Goal: Information Seeking & Learning: Check status

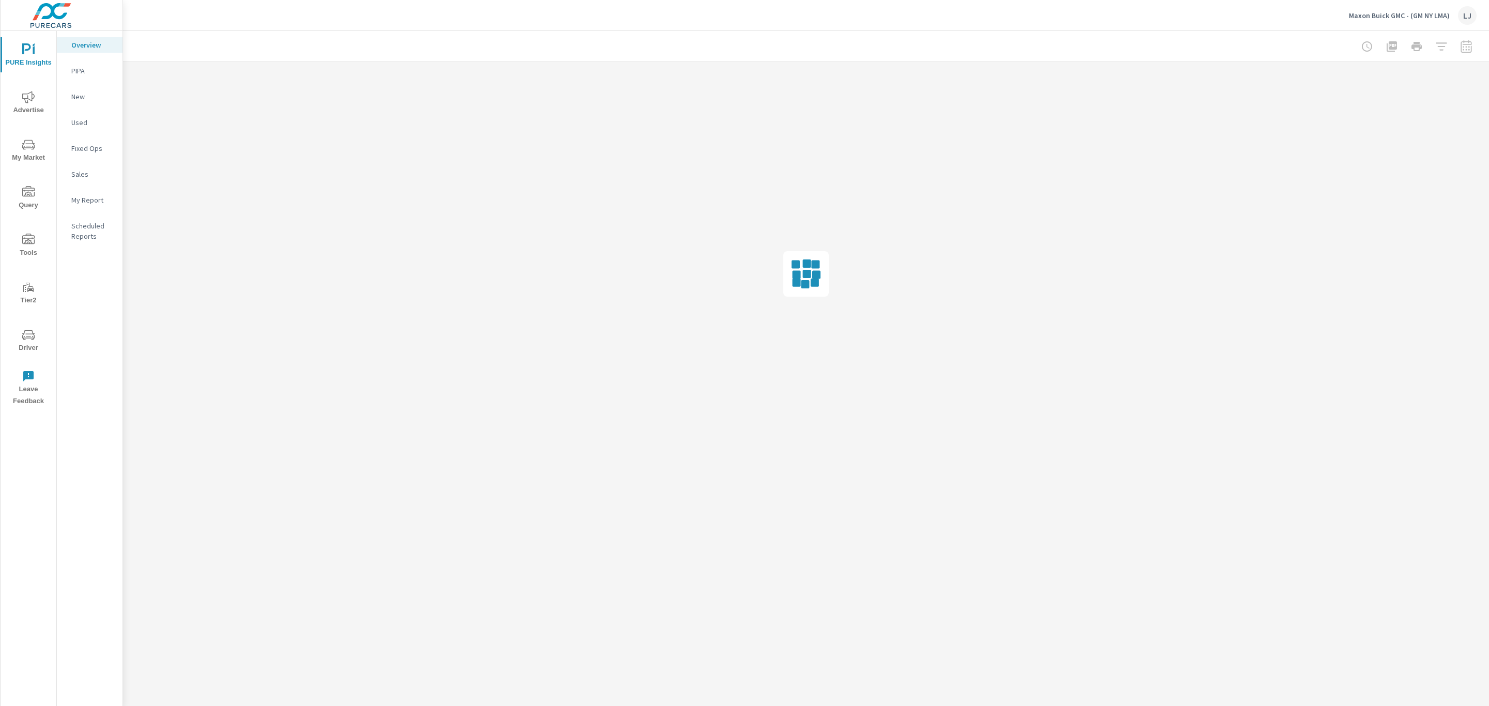
click at [25, 106] on span "Advertise" at bounding box center [29, 103] width 50 height 25
click at [39, 53] on span "PURE Insights" at bounding box center [29, 55] width 50 height 25
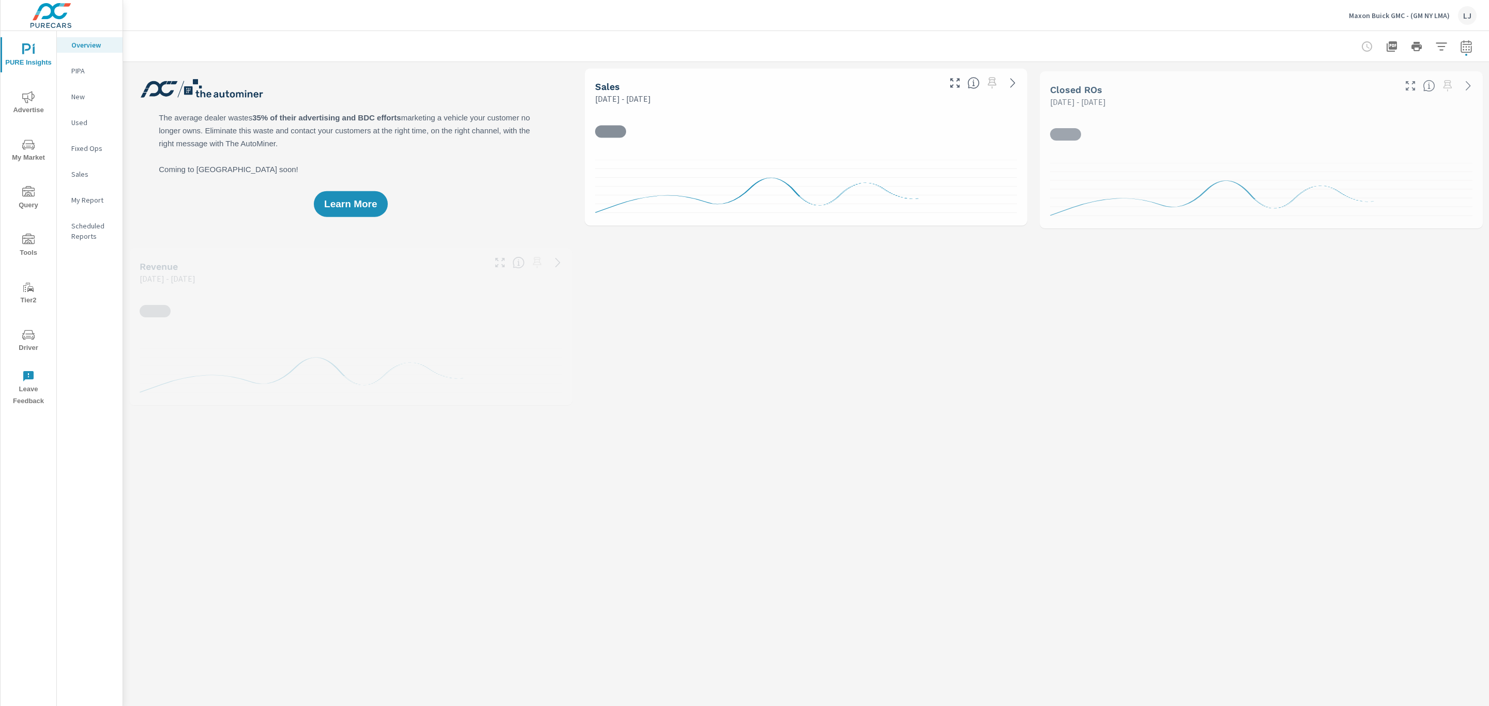
click at [97, 195] on p "My Report" at bounding box center [92, 200] width 43 height 10
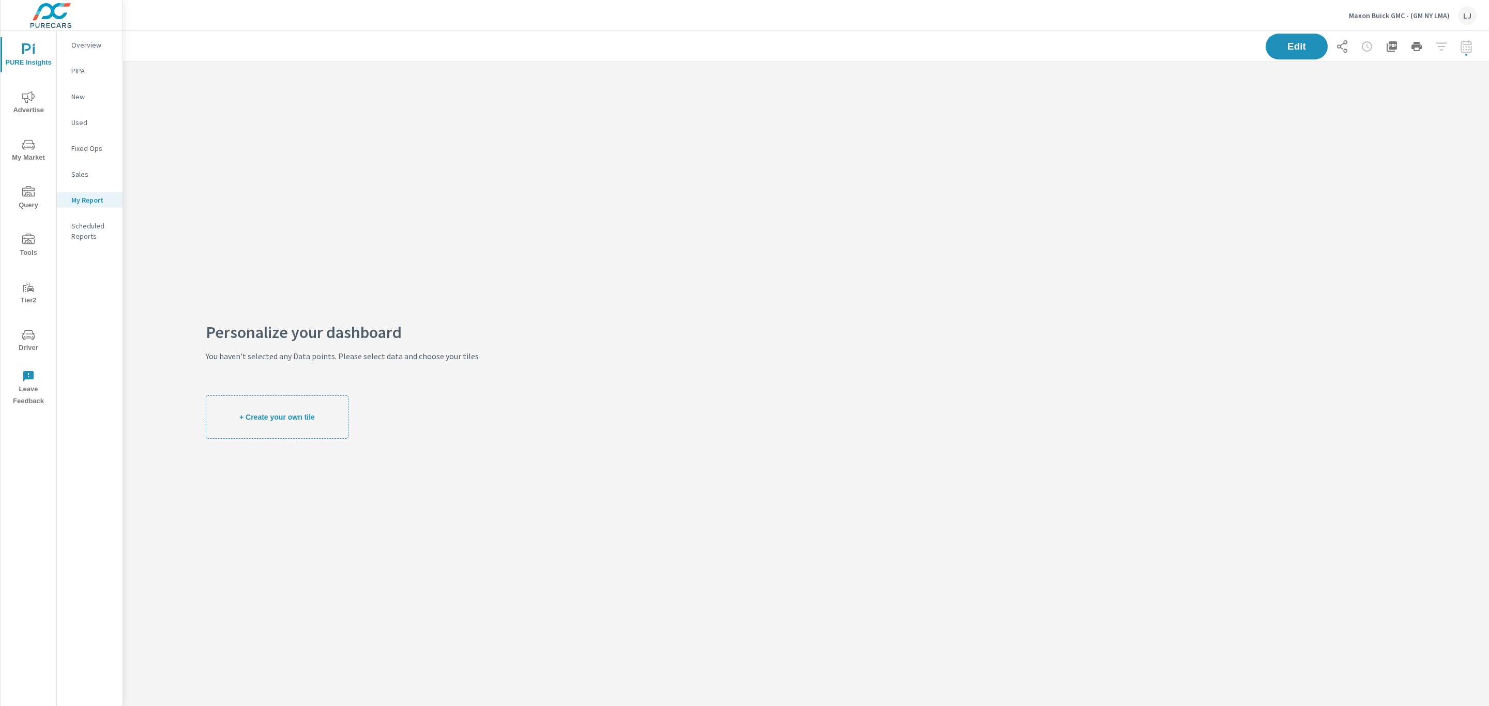
click at [18, 105] on span "Advertise" at bounding box center [29, 103] width 50 height 25
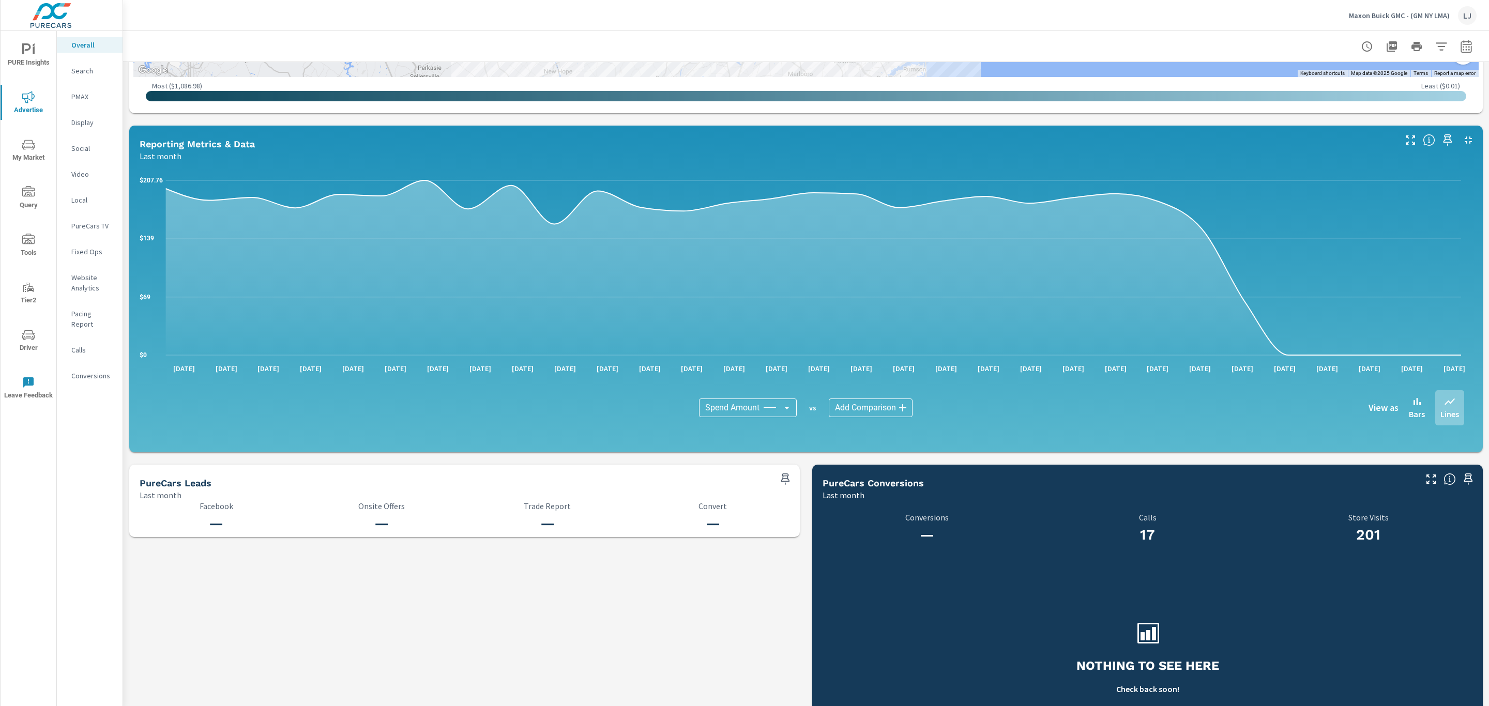
scroll to position [797, 0]
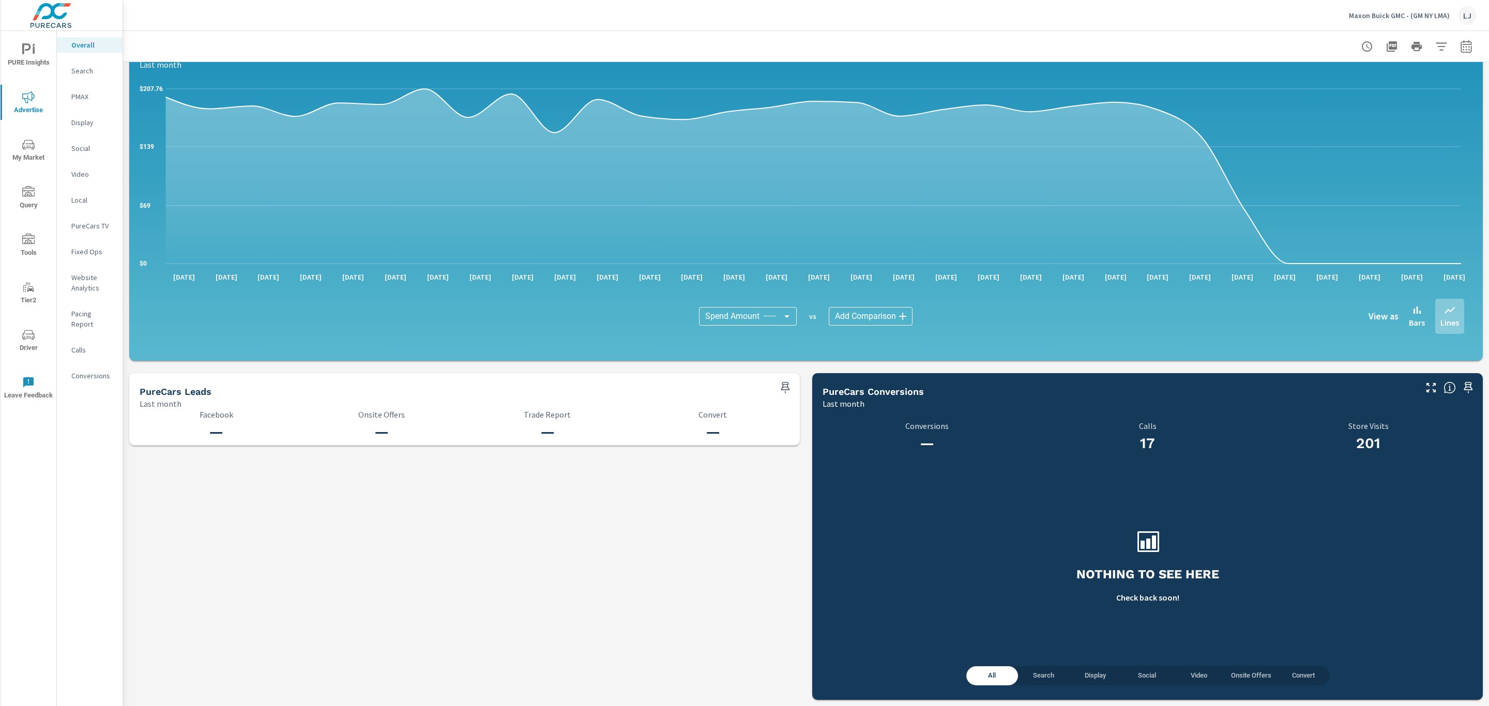
click at [94, 70] on p "Search" at bounding box center [92, 71] width 43 height 10
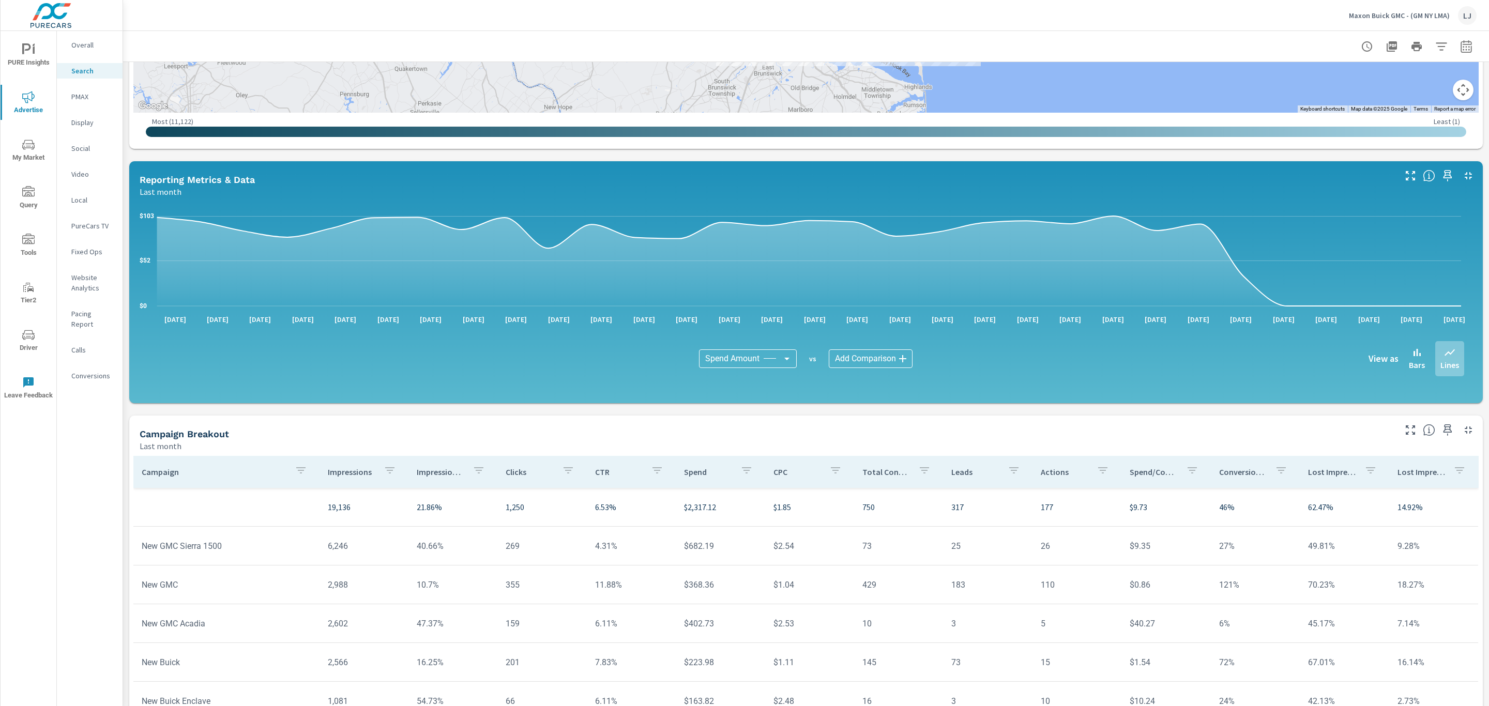
scroll to position [457, 0]
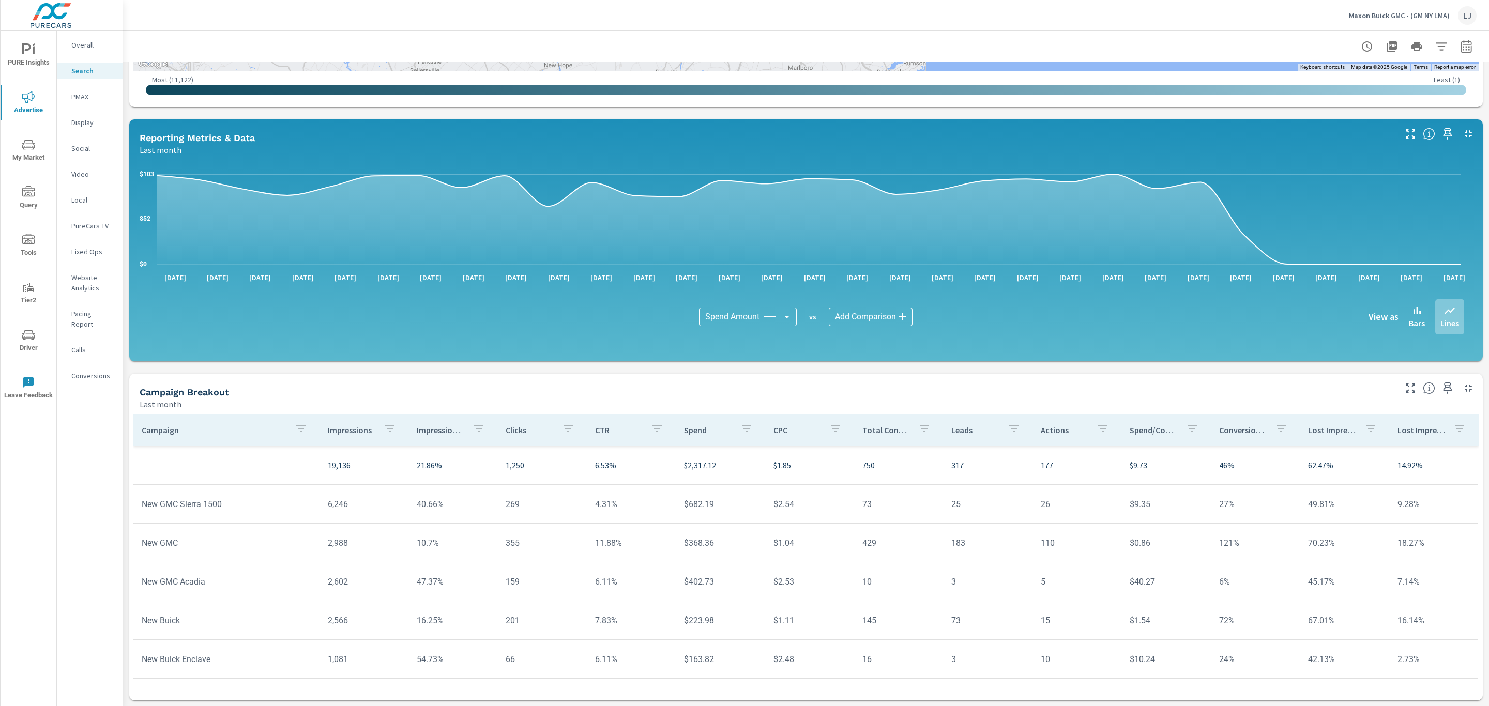
drag, startPoint x: 1467, startPoint y: 451, endPoint x: 1467, endPoint y: 494, distance: 42.4
click at [1467, 494] on div "Campaign Impressions Impression Share Clicks CTR Spend CPC Total Conversions Le…" at bounding box center [805, 555] width 1353 height 290
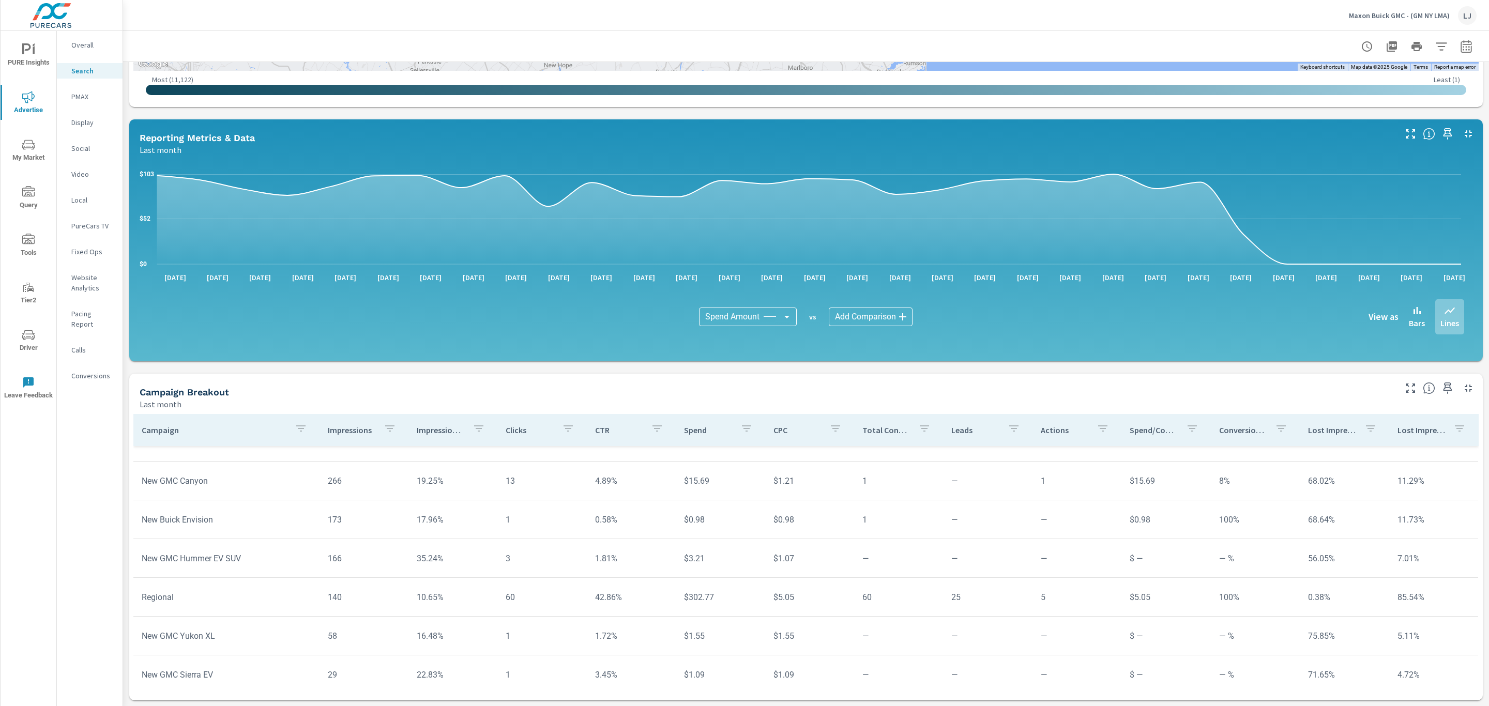
scroll to position [436, 0]
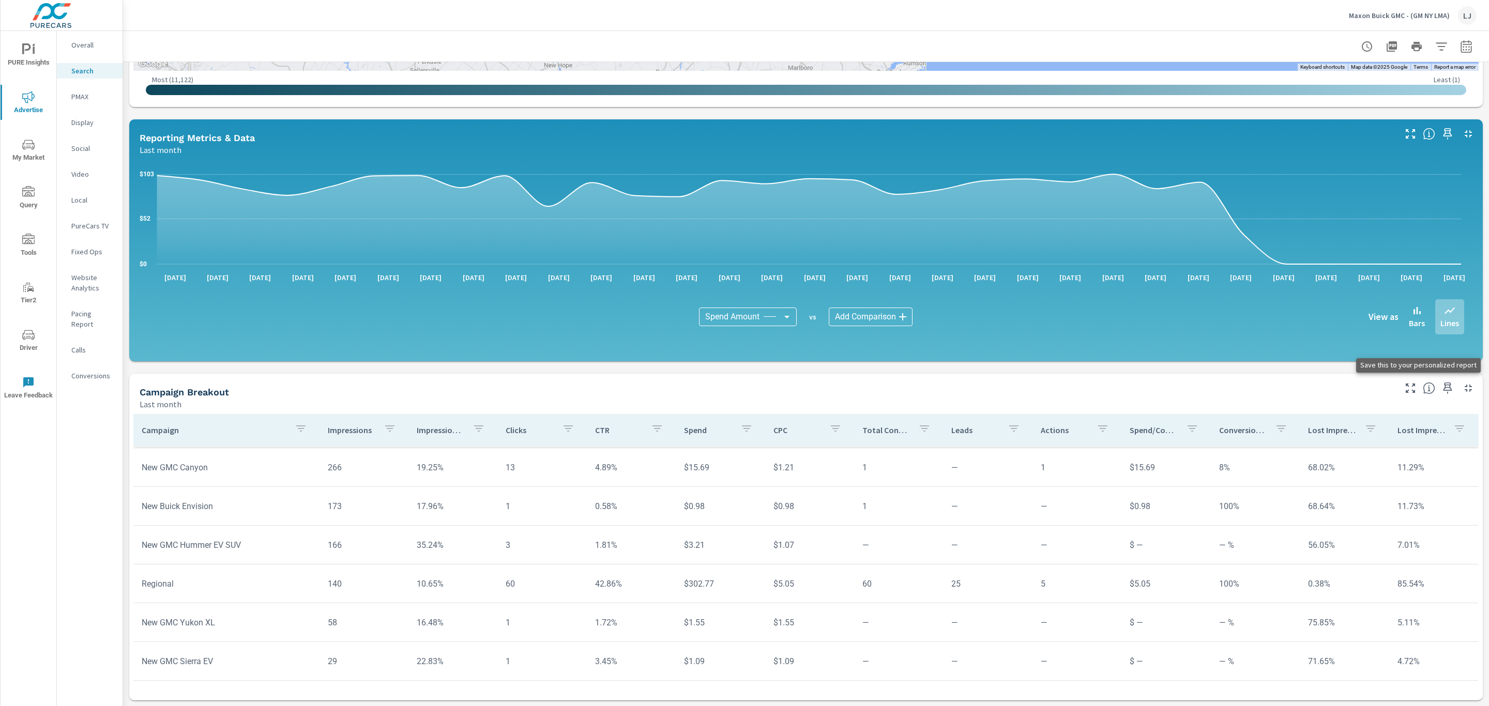
click at [1441, 388] on icon "button" at bounding box center [1447, 388] width 12 height 12
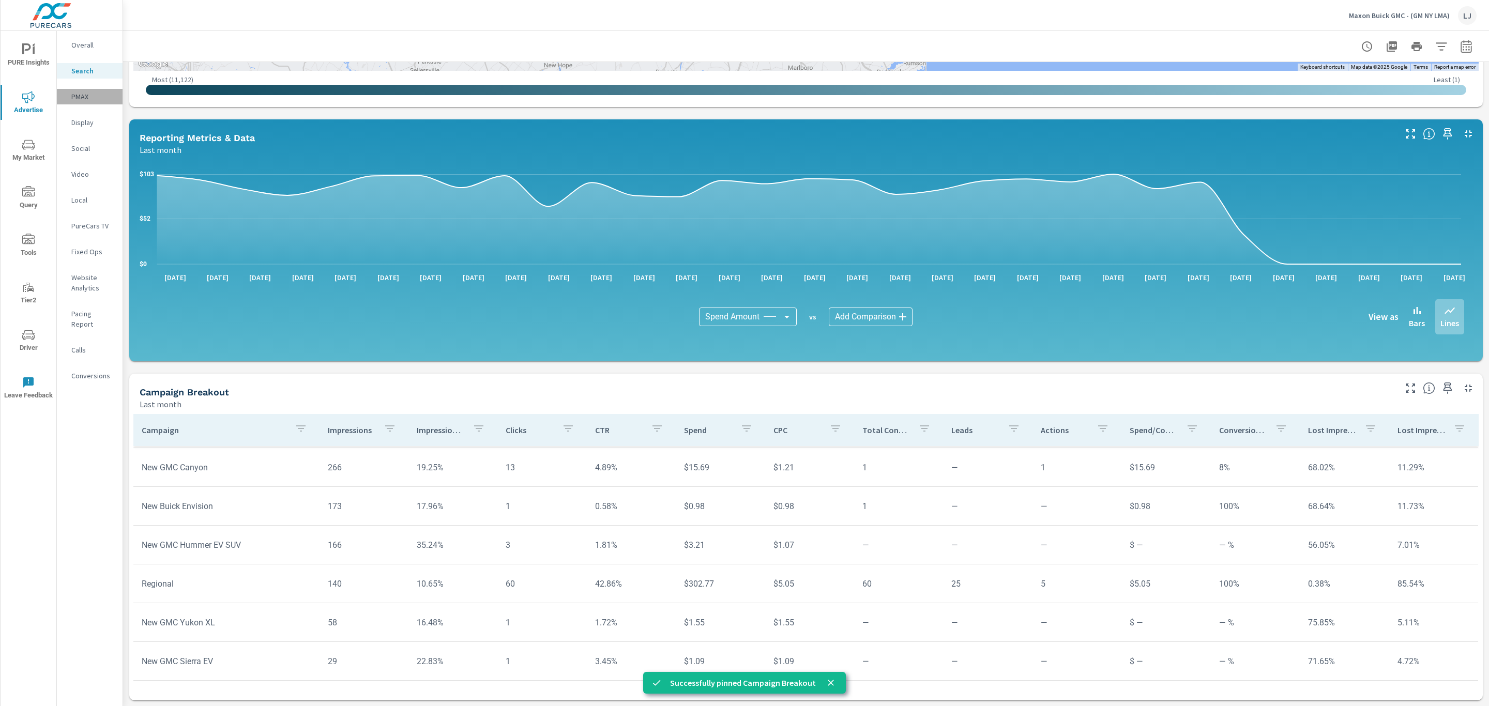
click at [81, 91] on p "PMAX" at bounding box center [92, 96] width 43 height 10
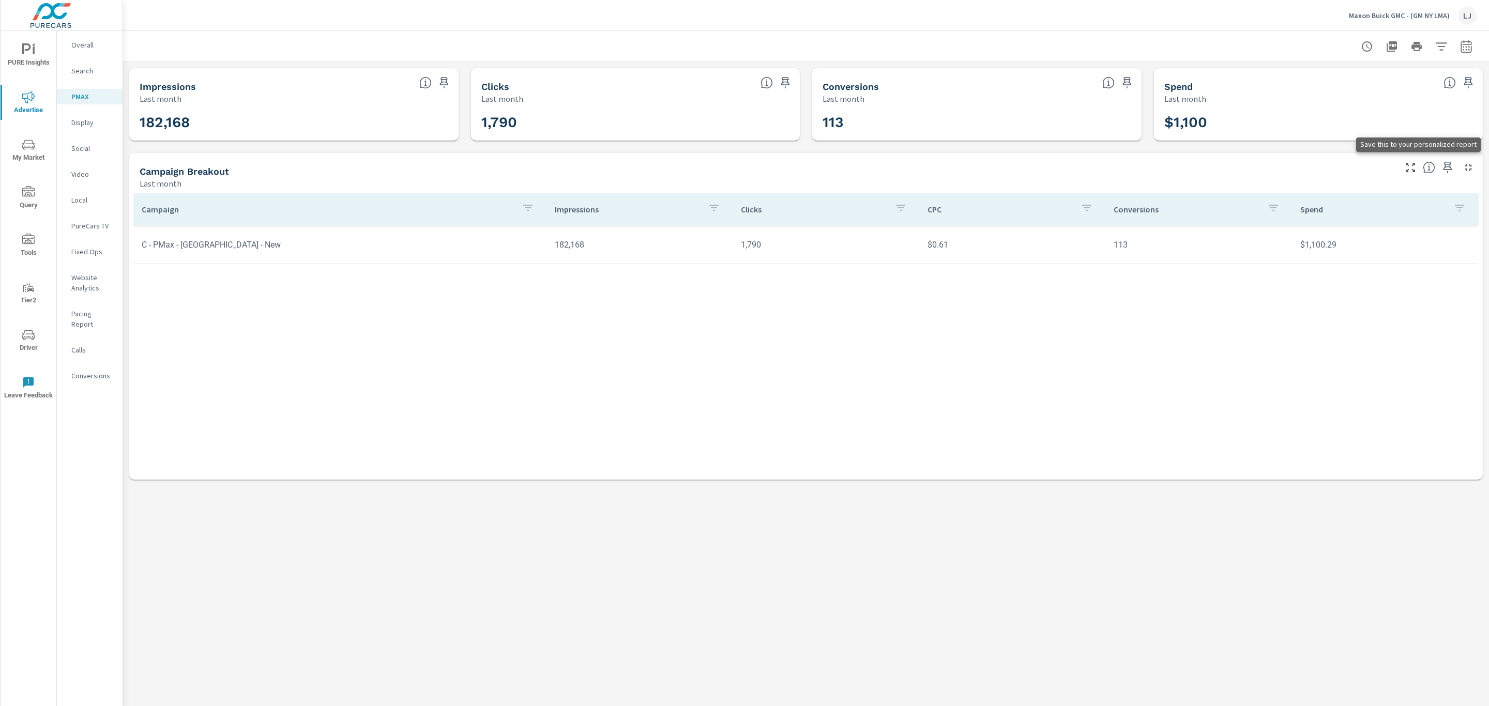
click at [1445, 167] on icon "button" at bounding box center [1447, 167] width 9 height 11
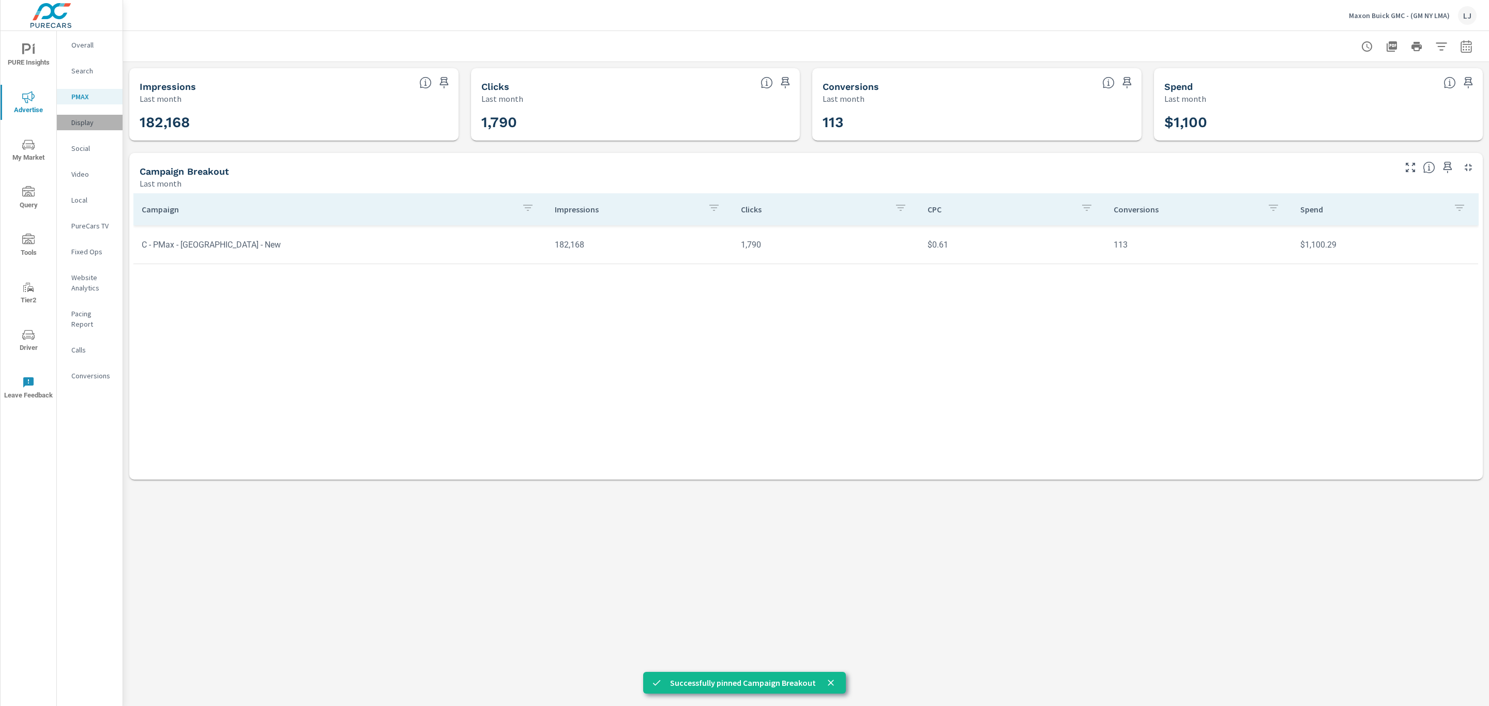
click at [81, 121] on p "Display" at bounding box center [92, 122] width 43 height 10
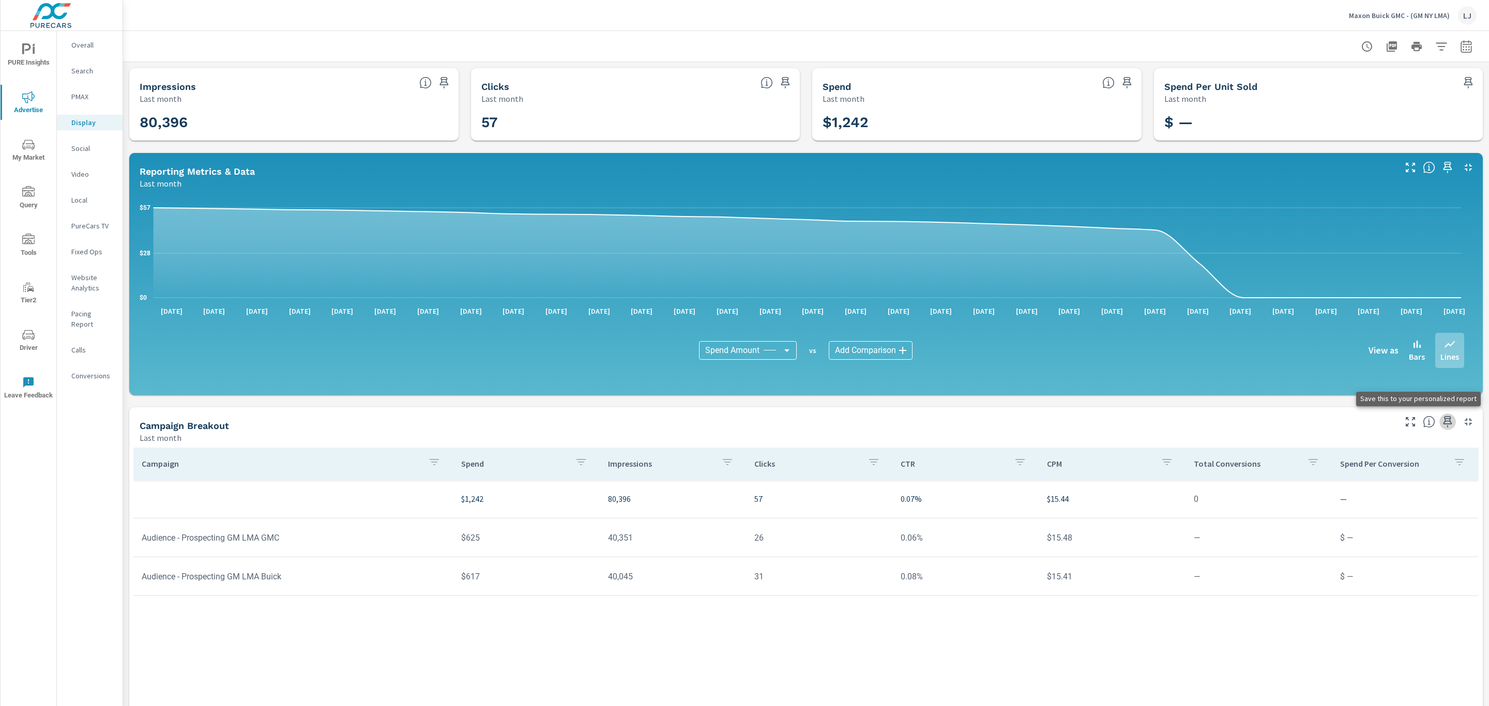
click at [1441, 420] on icon "button" at bounding box center [1447, 422] width 12 height 12
click at [92, 143] on p "Social" at bounding box center [92, 148] width 43 height 10
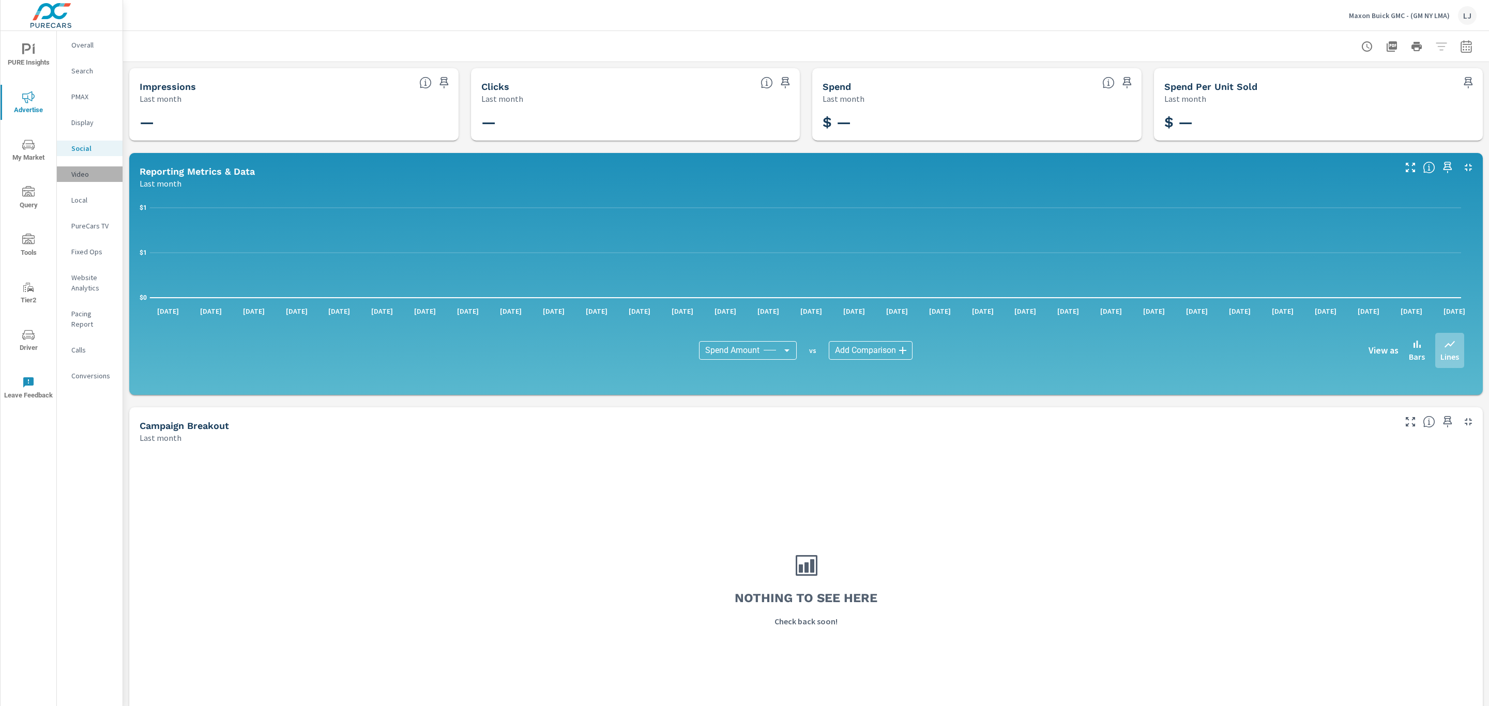
click at [84, 172] on p "Video" at bounding box center [92, 174] width 43 height 10
click at [81, 226] on p "PureCars TV" at bounding box center [92, 226] width 43 height 10
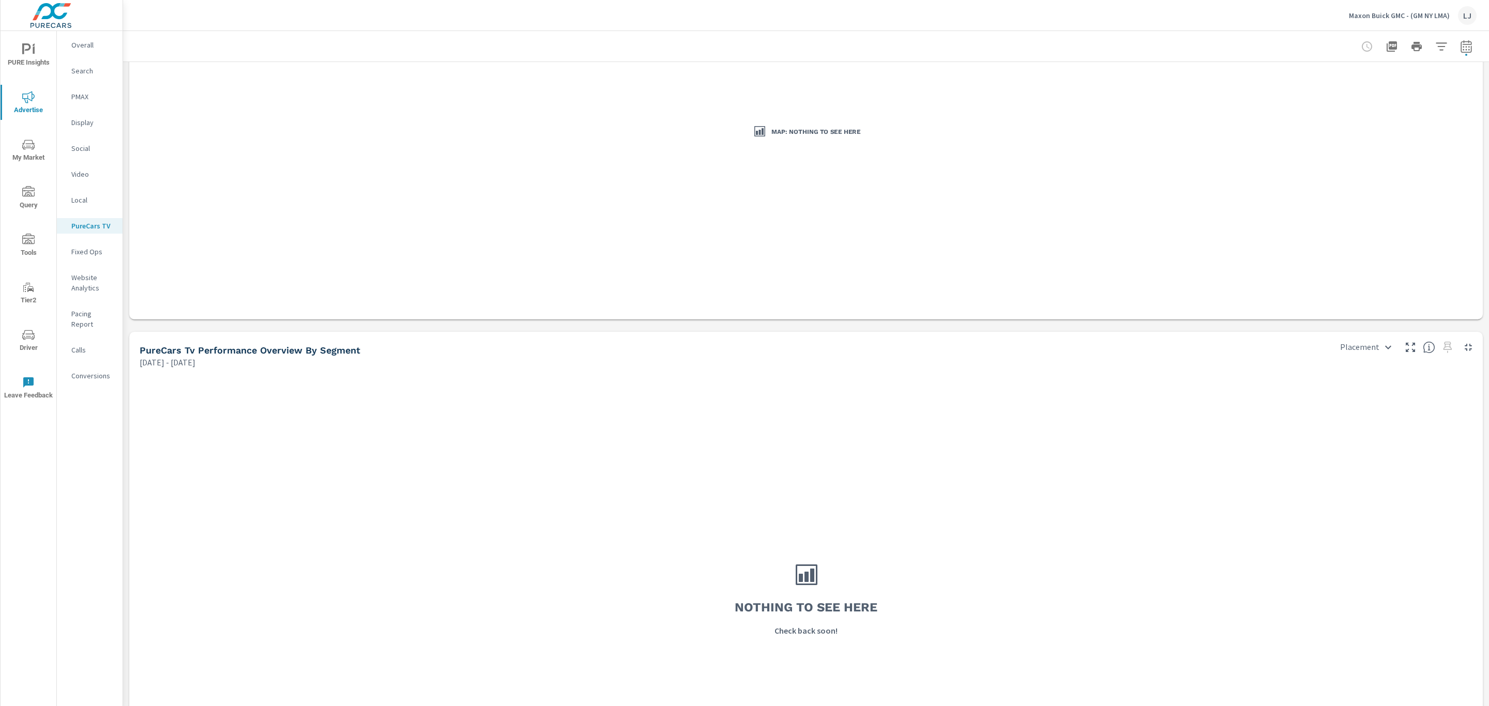
scroll to position [1136, 0]
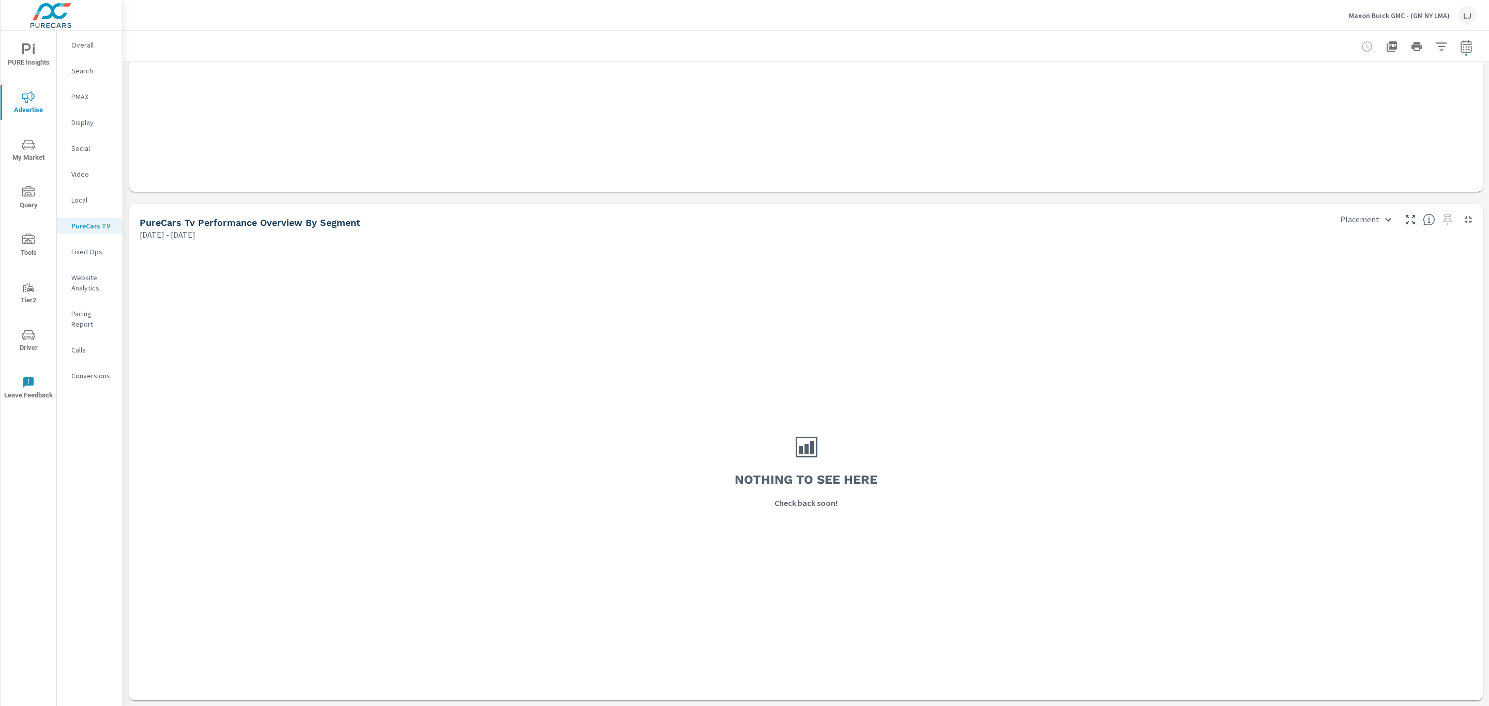
click at [35, 56] on span "PURE Insights" at bounding box center [29, 55] width 50 height 25
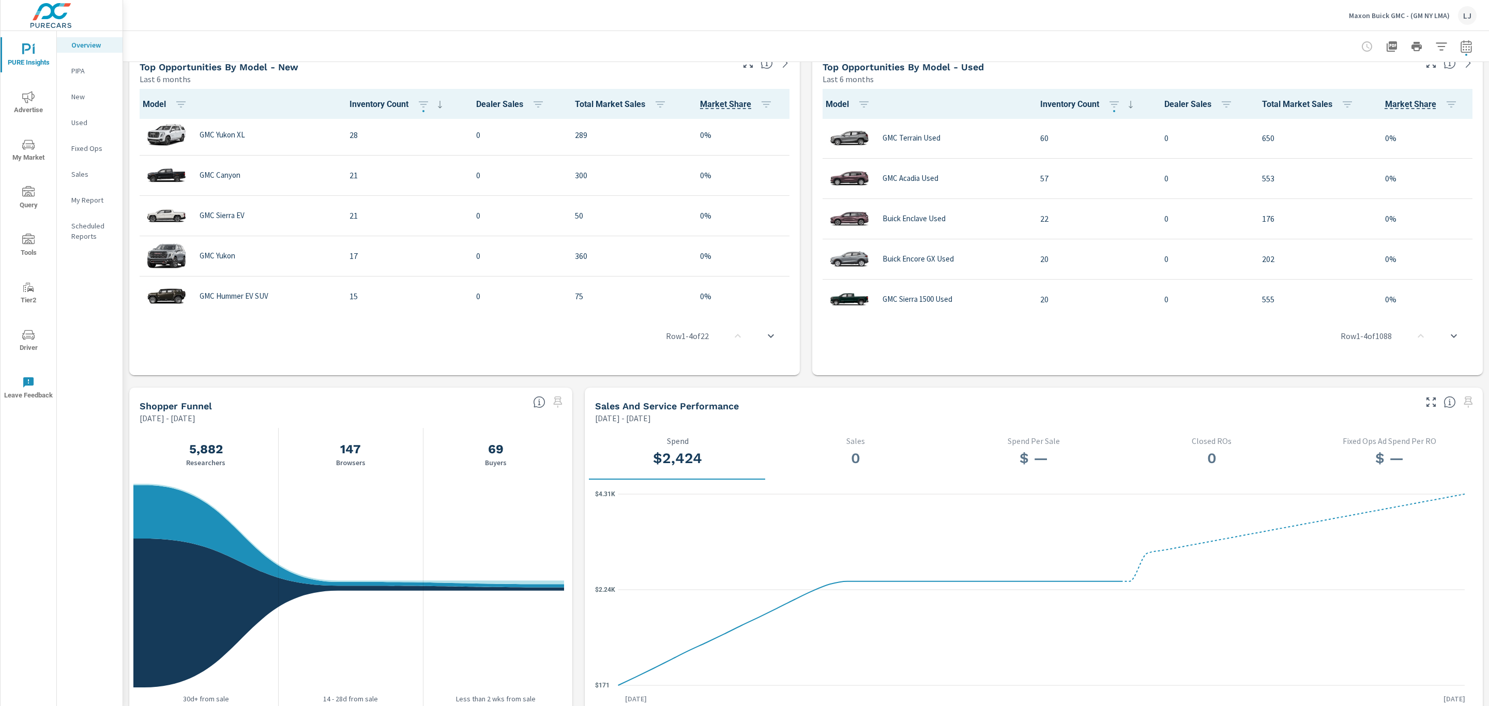
scroll to position [388, 0]
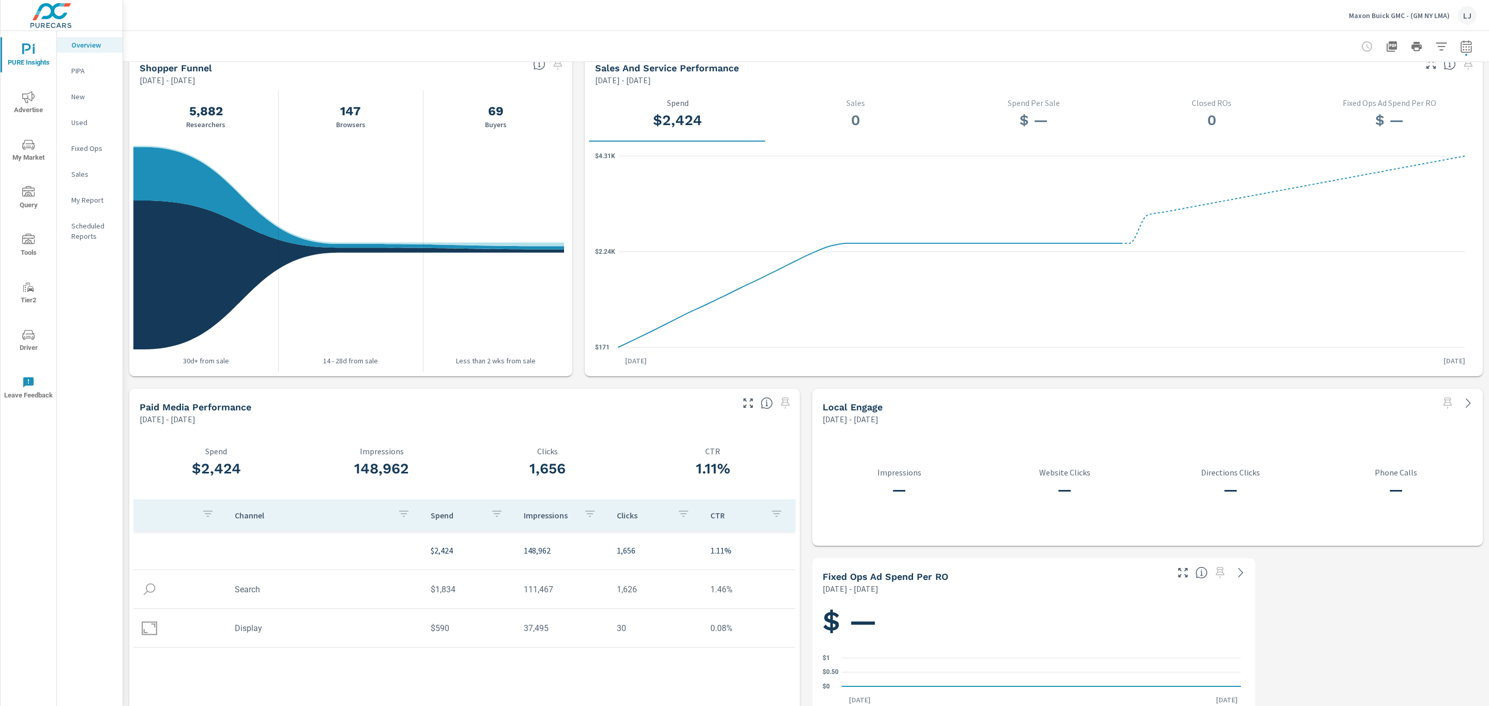
scroll to position [1051, 0]
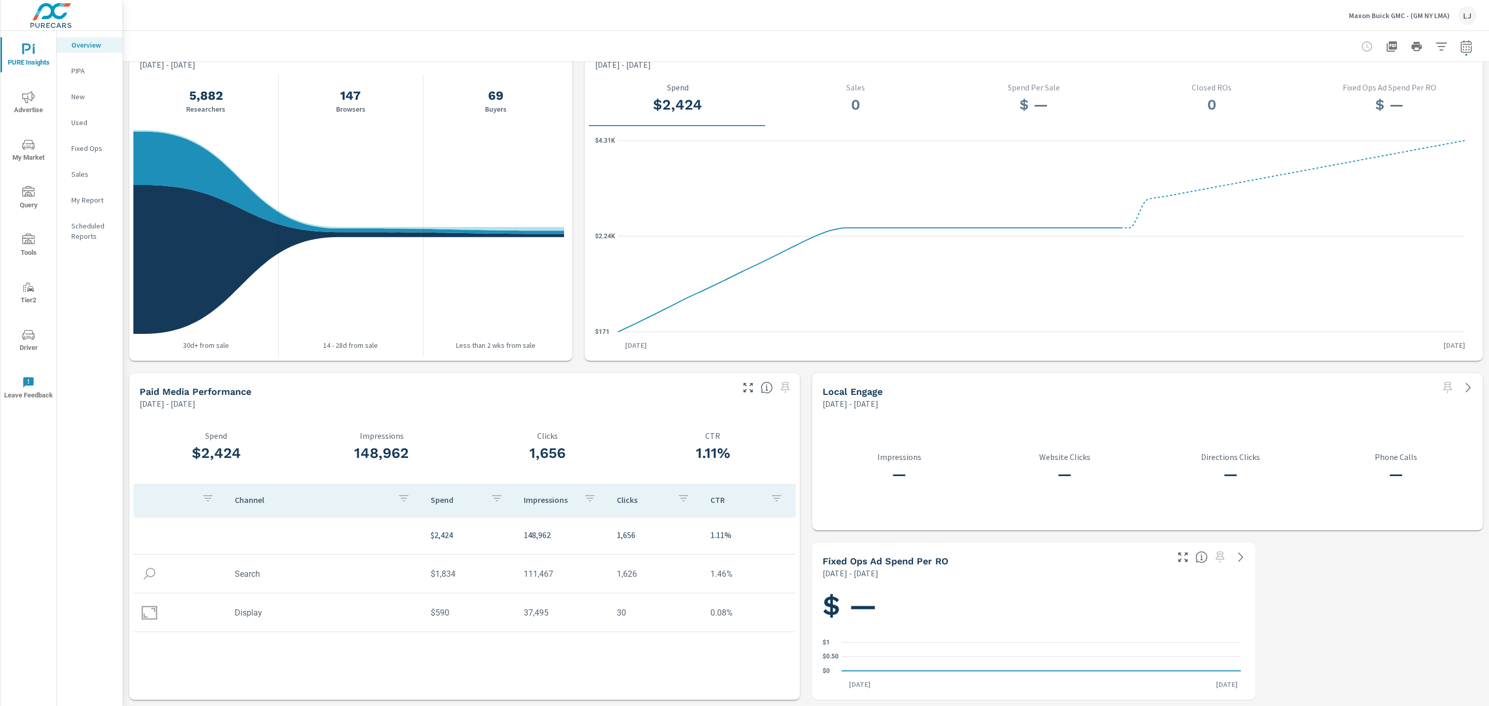
click at [100, 197] on p "My Report" at bounding box center [92, 200] width 43 height 10
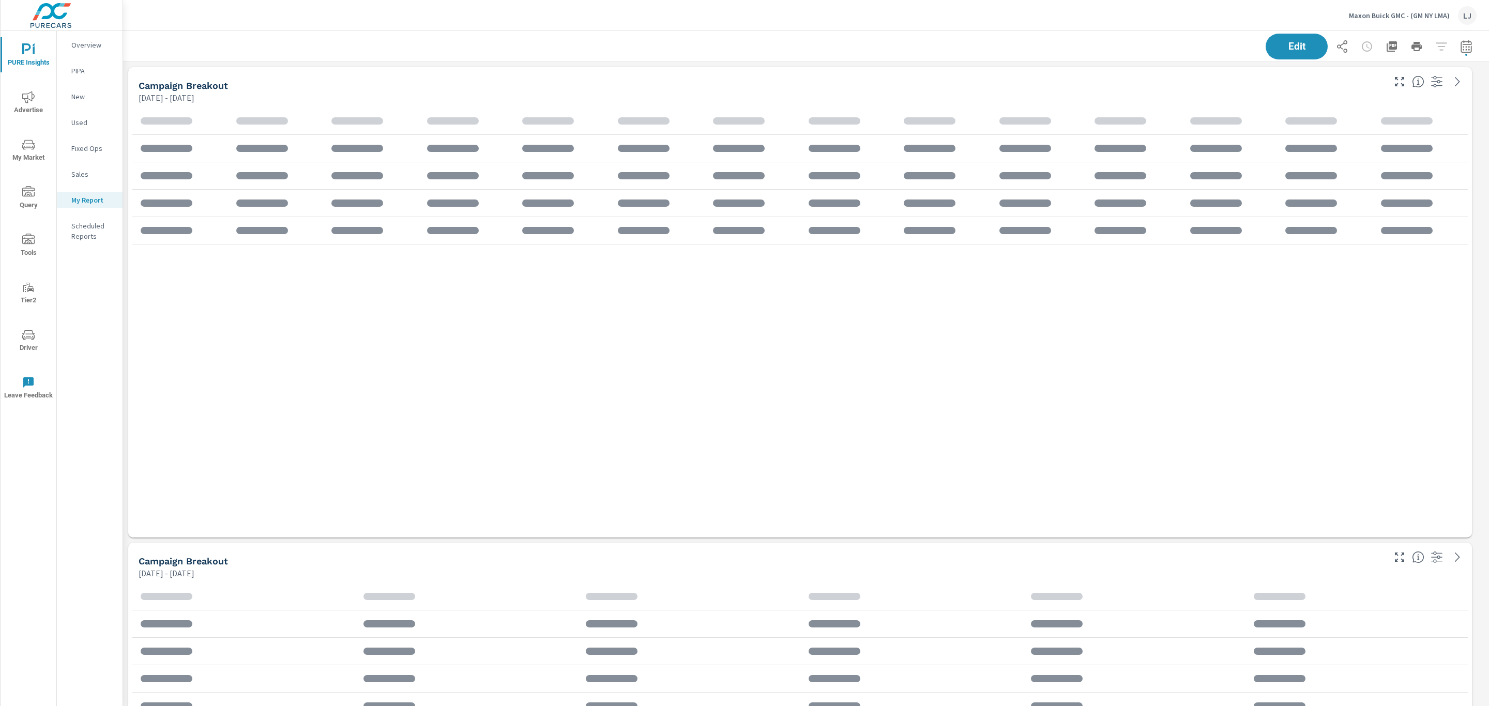
scroll to position [1456, 1377]
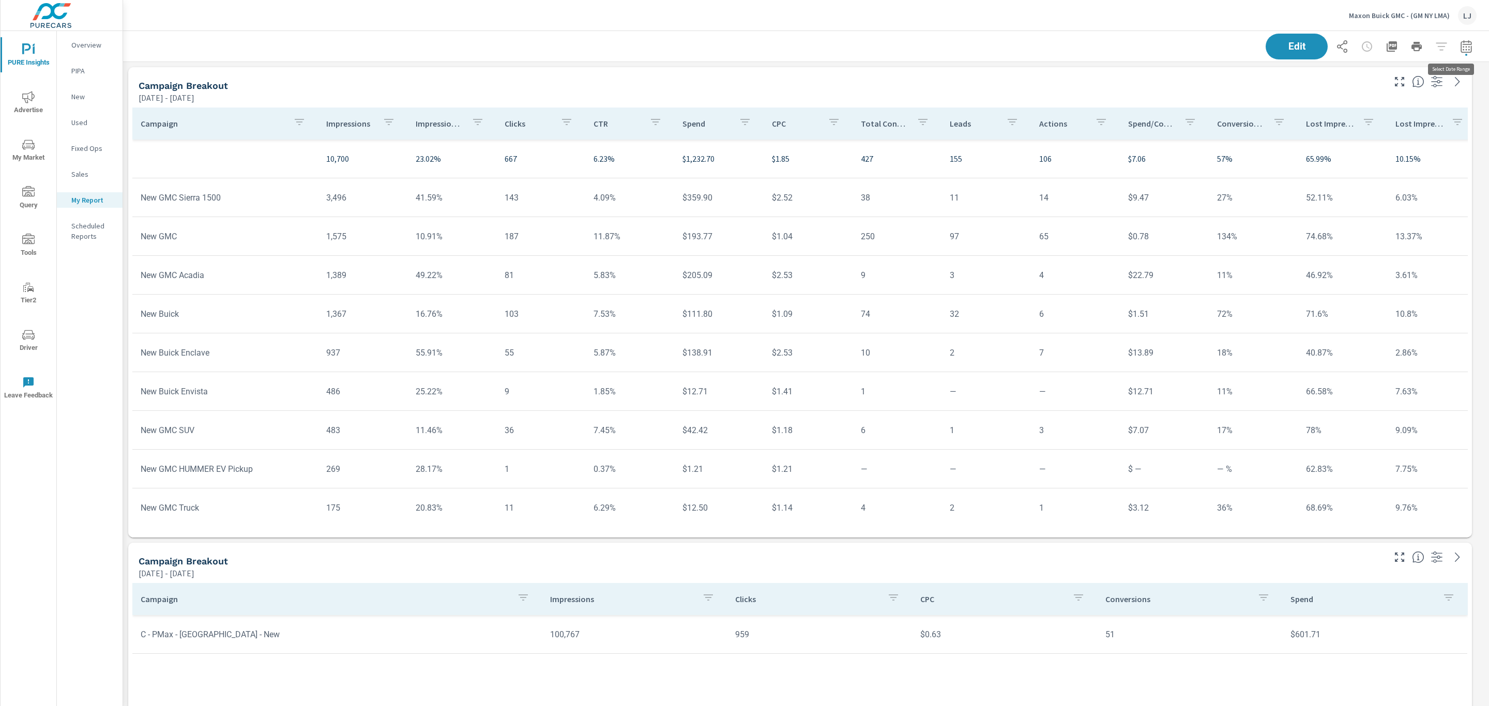
click at [1462, 49] on button "button" at bounding box center [1465, 46] width 21 height 21
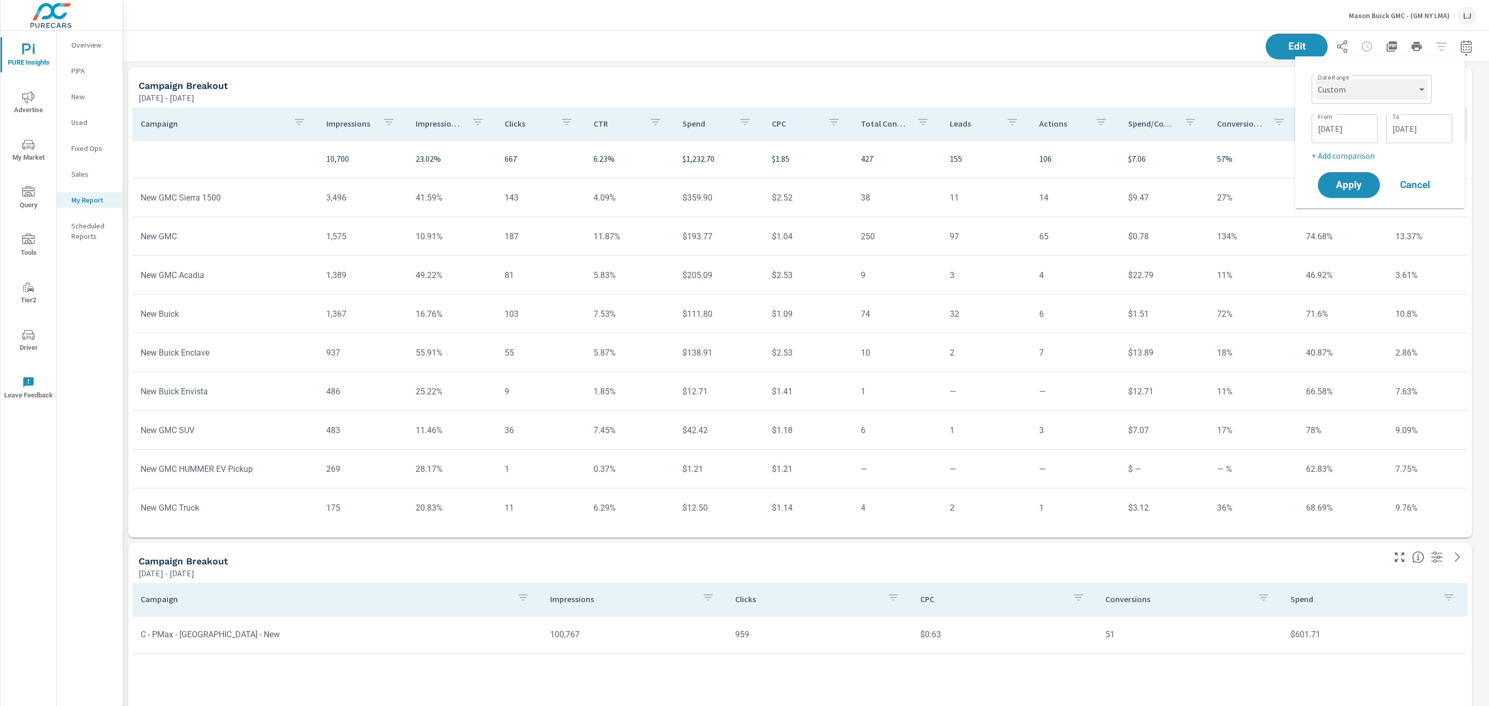
click at [1364, 83] on select "Custom [DATE] Last week Last 7 days Last 14 days Last 30 days Last 45 days Last…" at bounding box center [1371, 89] width 112 height 21
click at [1315, 79] on select "Custom [DATE] Last week Last 7 days Last 14 days Last 30 days Last 45 days Last…" at bounding box center [1371, 89] width 112 height 21
select select "Last 30 days"
click at [1354, 116] on p "+ Add comparison" at bounding box center [1381, 116] width 132 height 12
select select "Previous period"
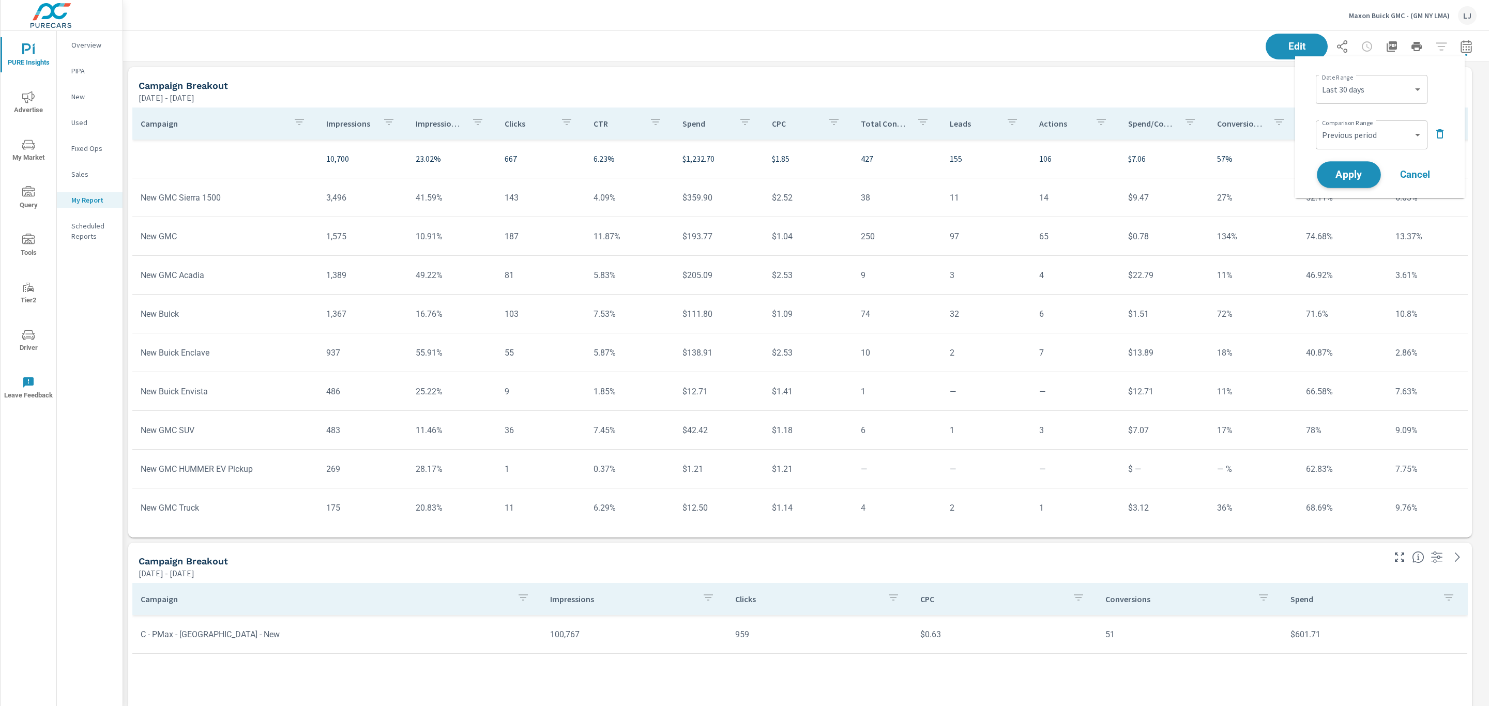
click at [1340, 166] on button "Apply" at bounding box center [1348, 174] width 64 height 27
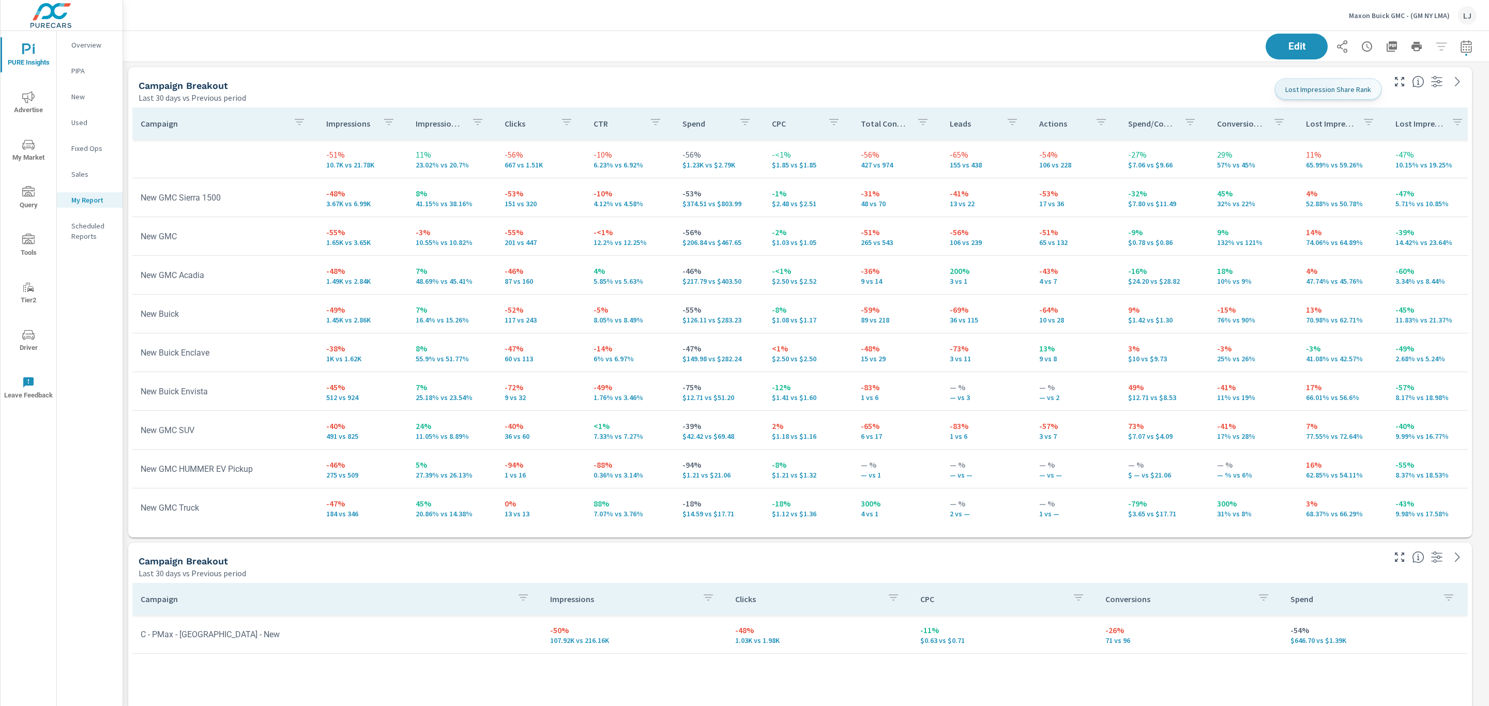
scroll to position [1456, 1377]
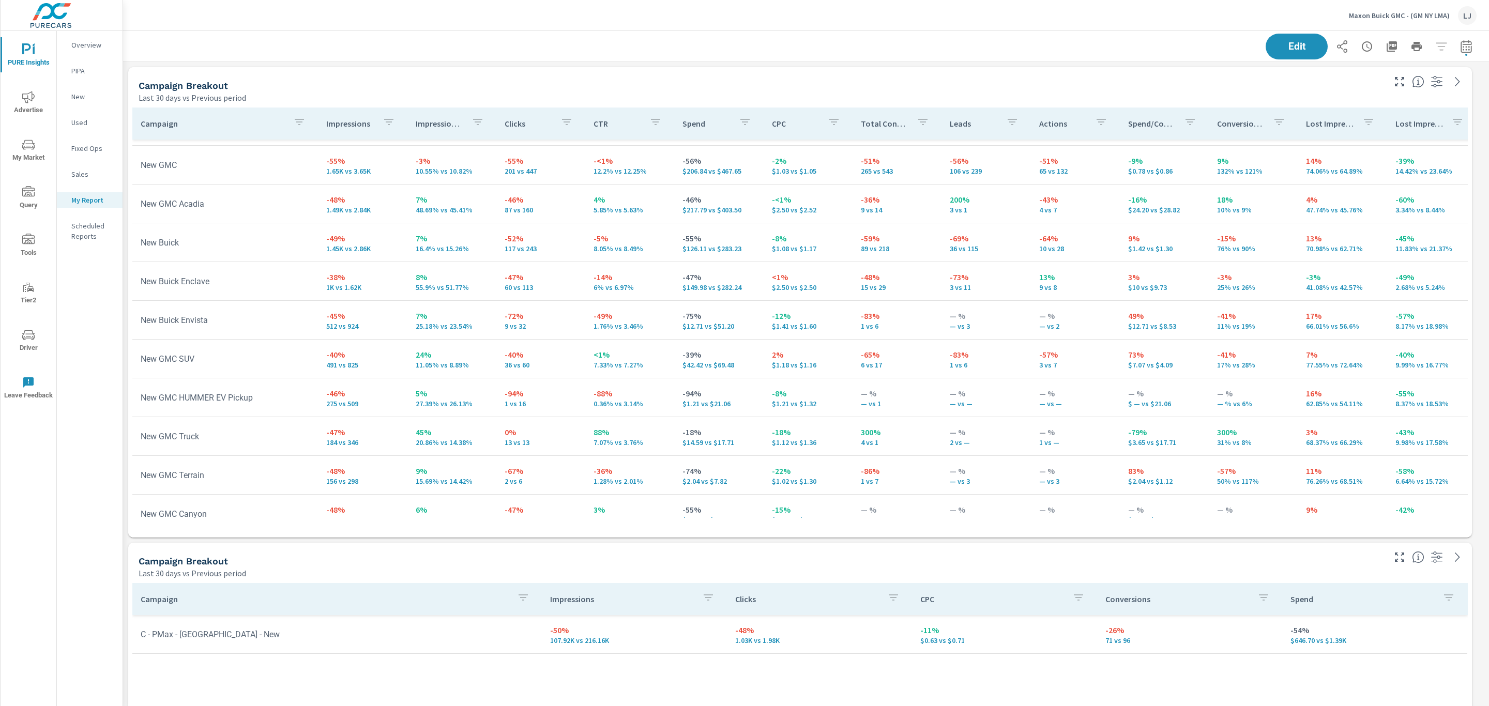
scroll to position [78, 0]
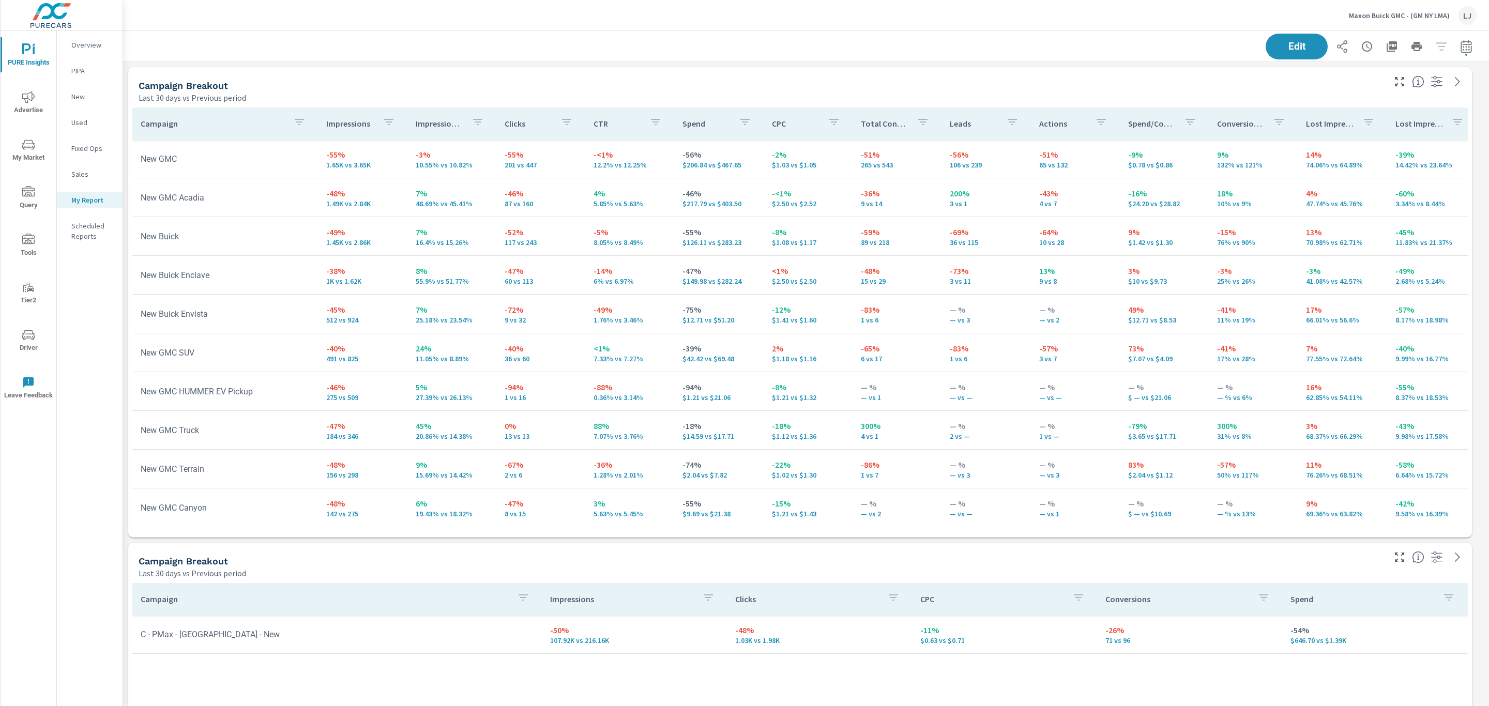
scroll to position [233, 0]
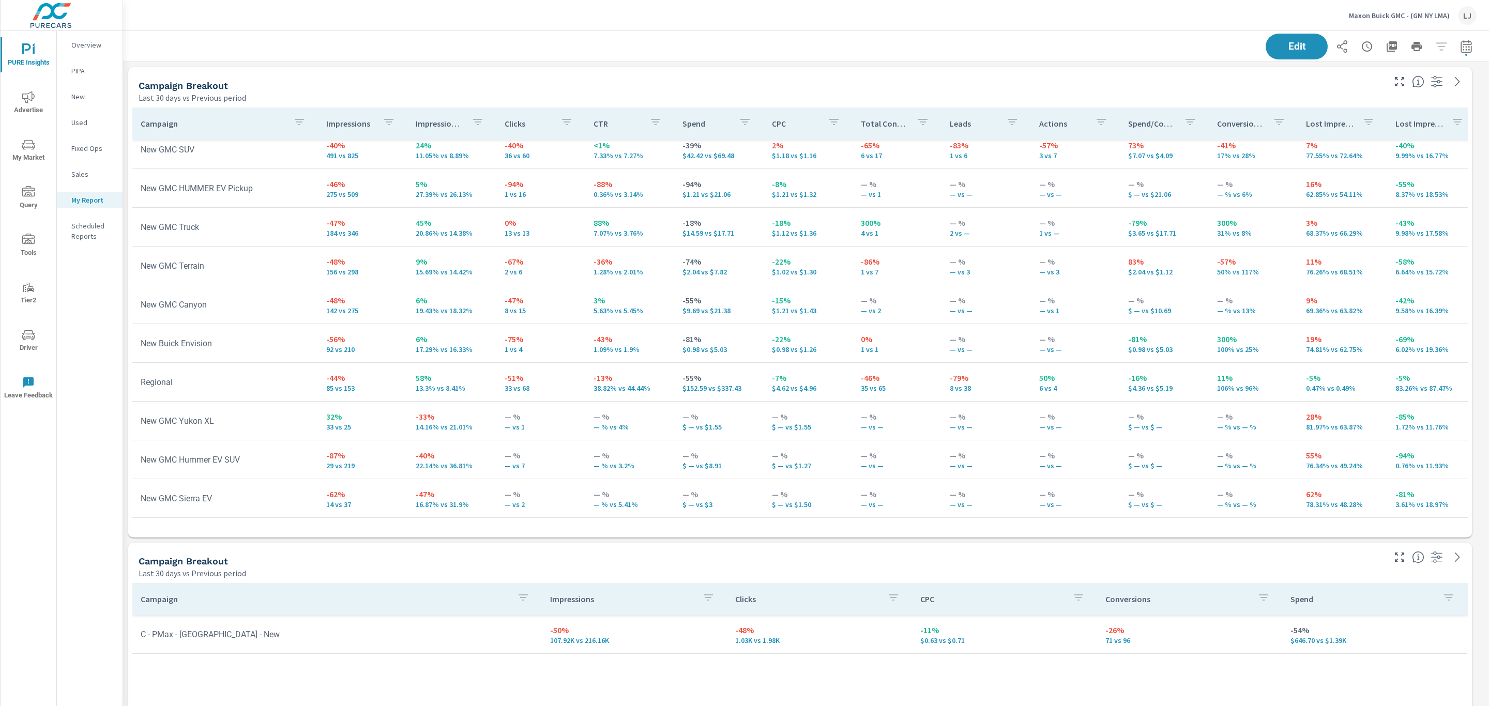
scroll to position [293, 0]
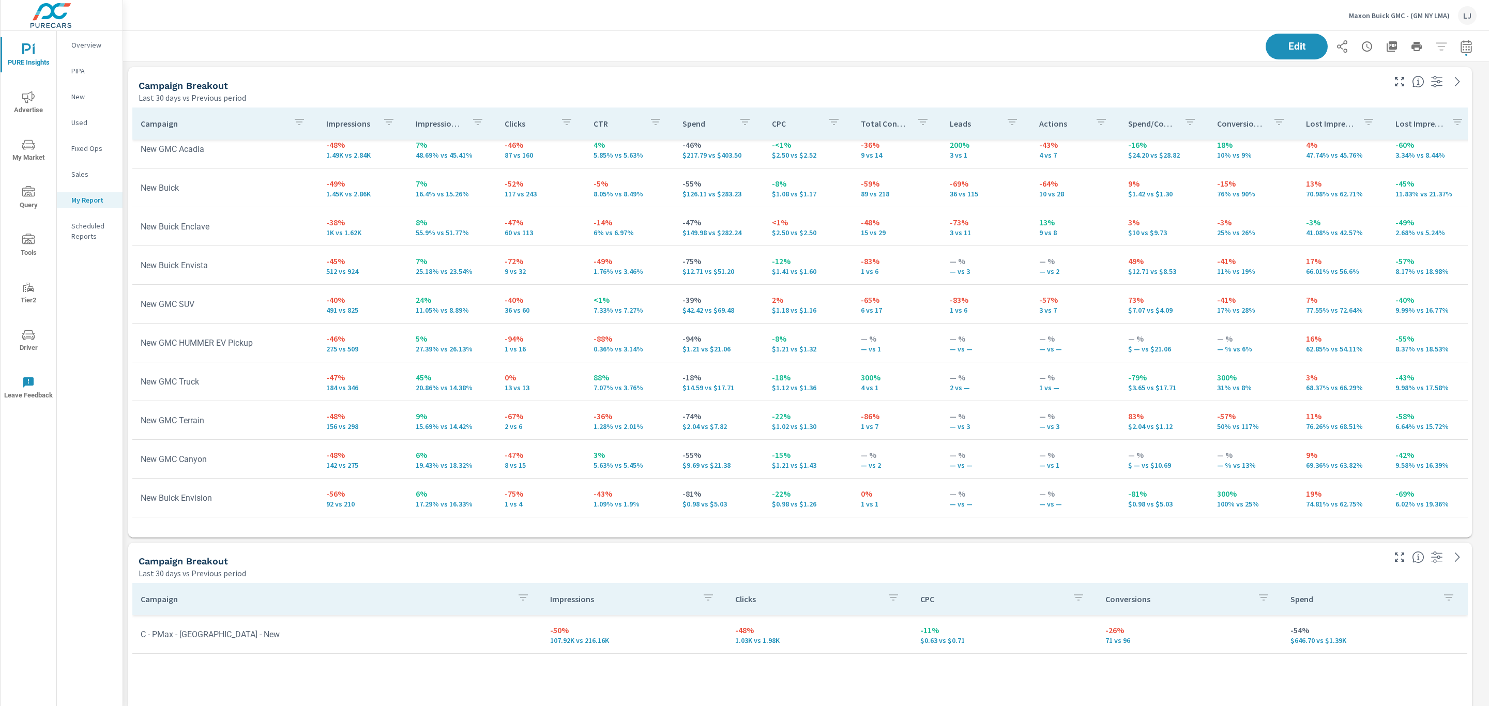
scroll to position [60, 0]
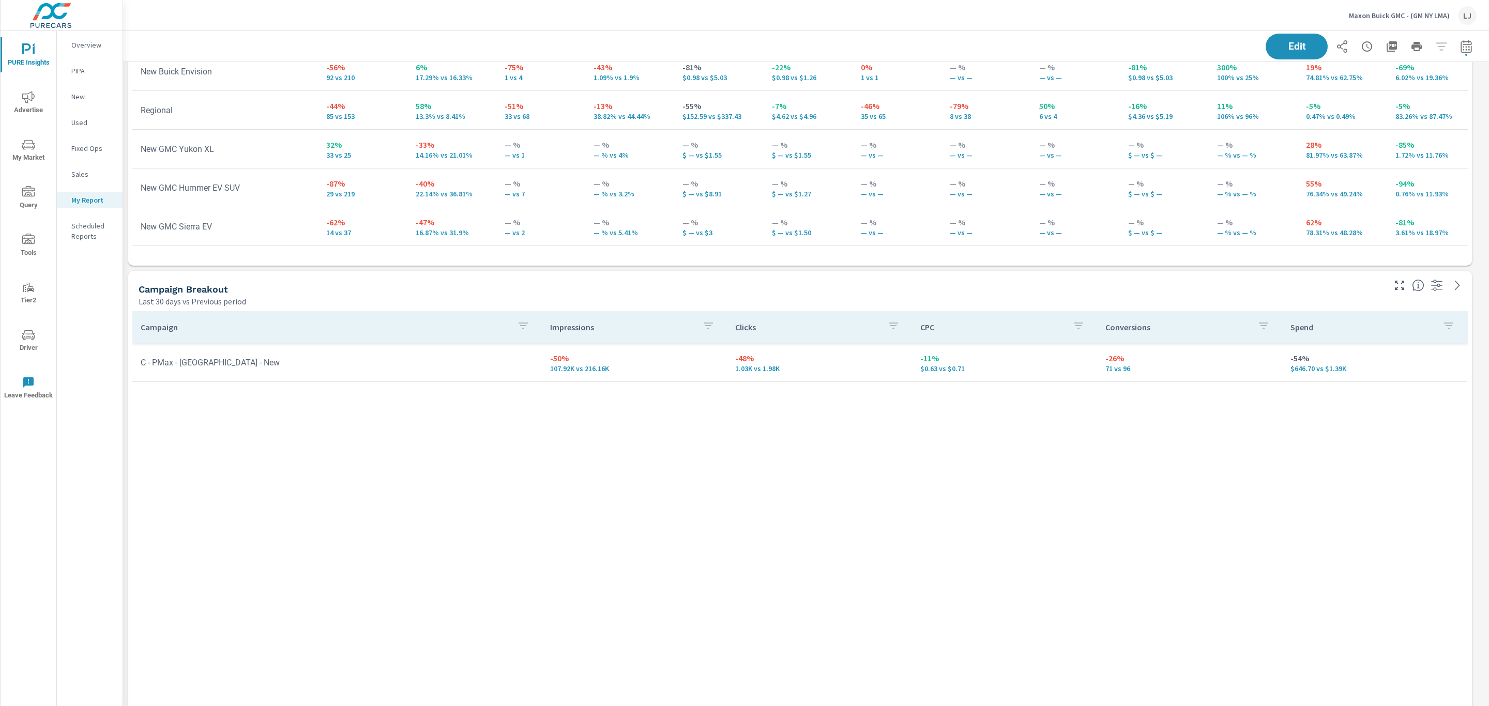
scroll to position [310, 0]
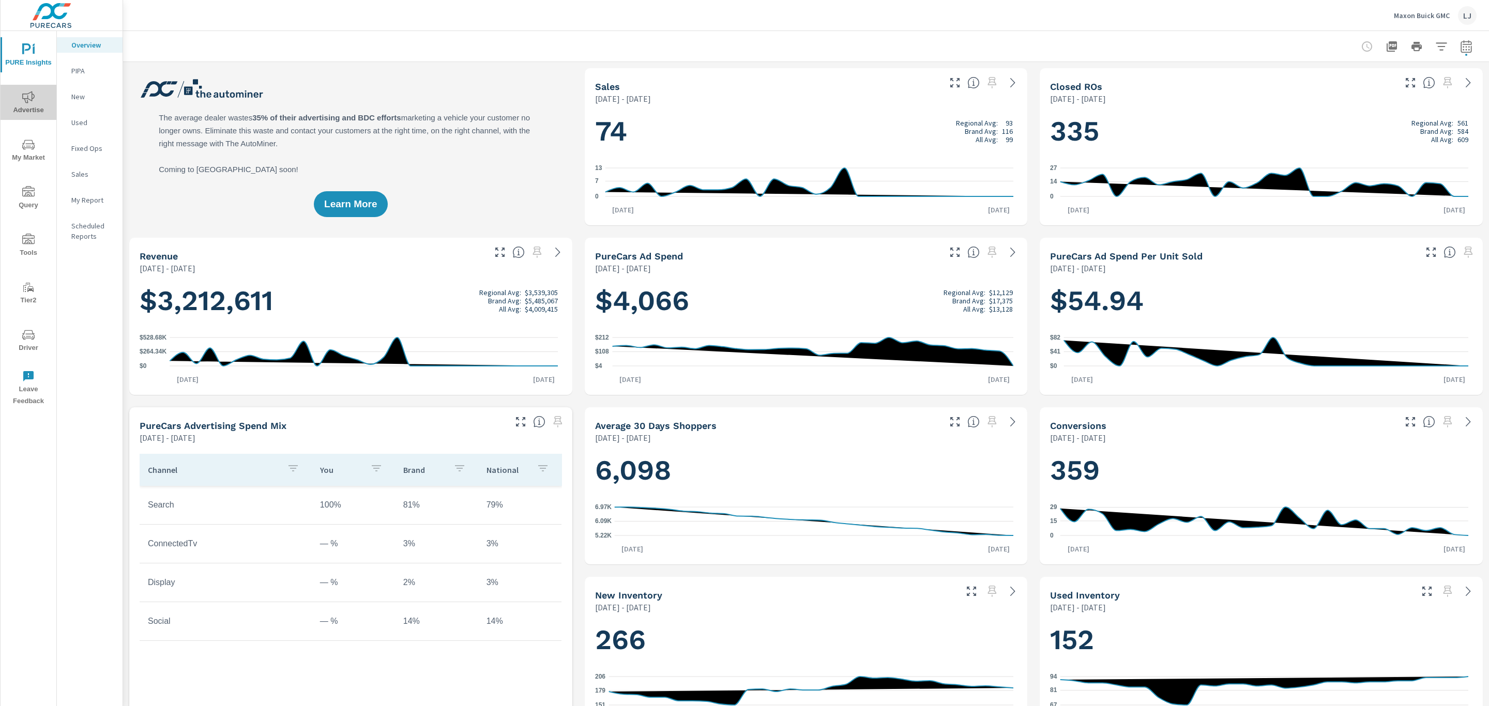
click at [25, 106] on span "Advertise" at bounding box center [29, 103] width 50 height 25
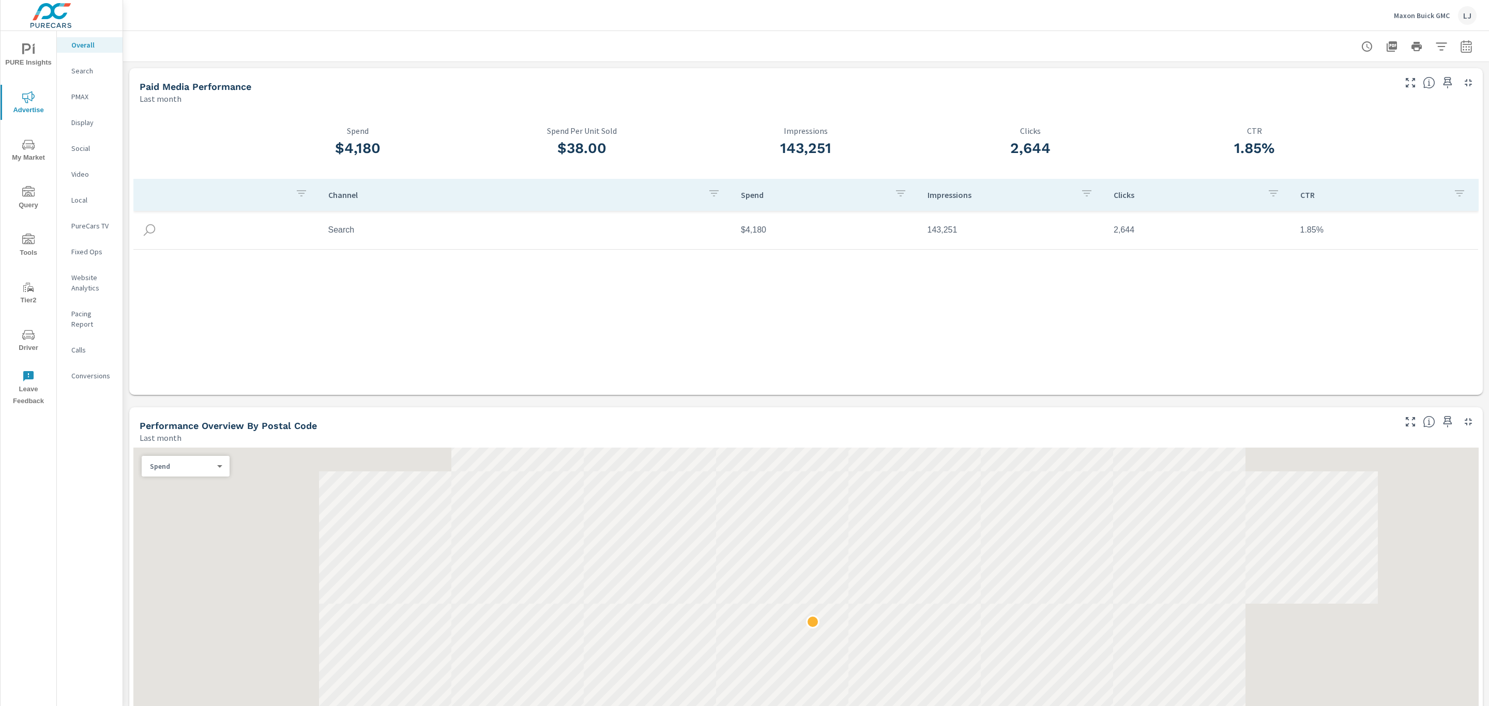
click at [95, 68] on p "Search" at bounding box center [92, 71] width 43 height 10
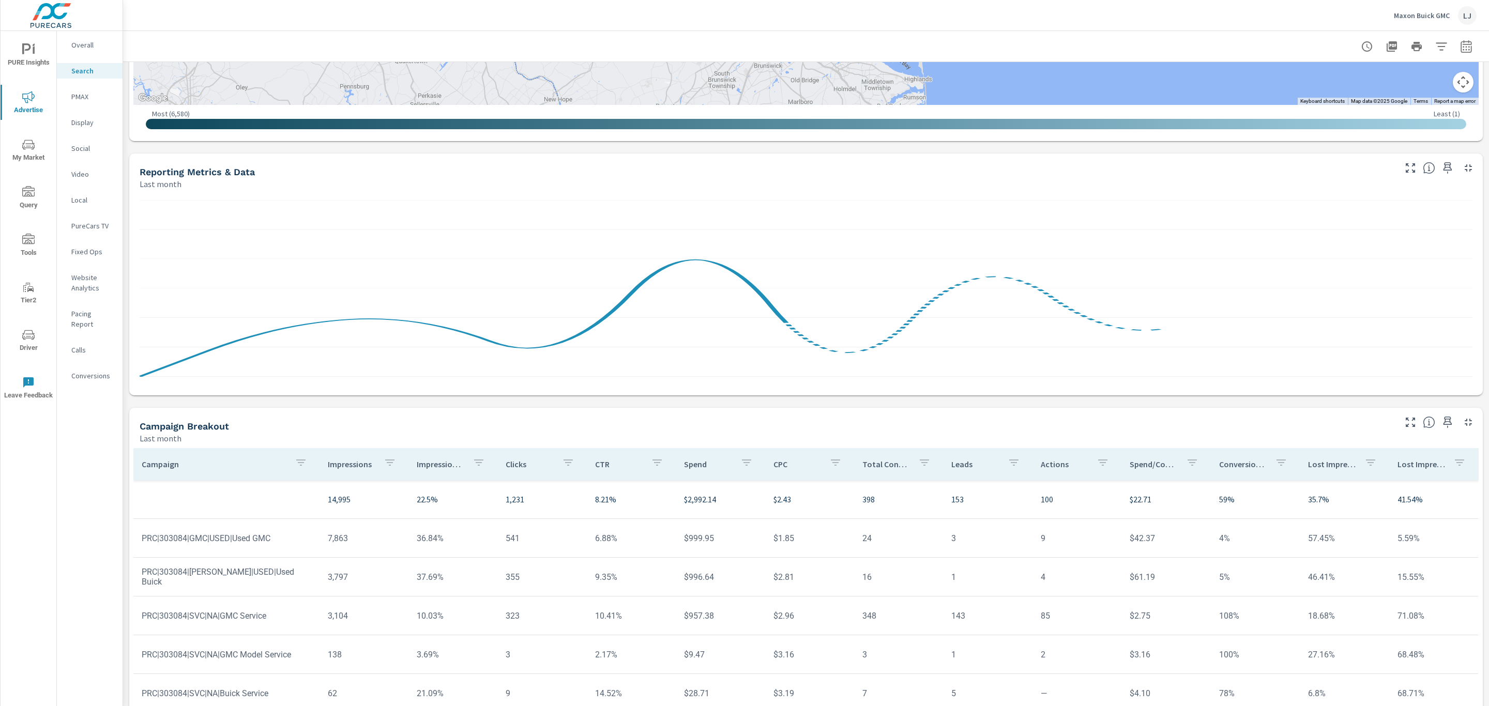
scroll to position [457, 0]
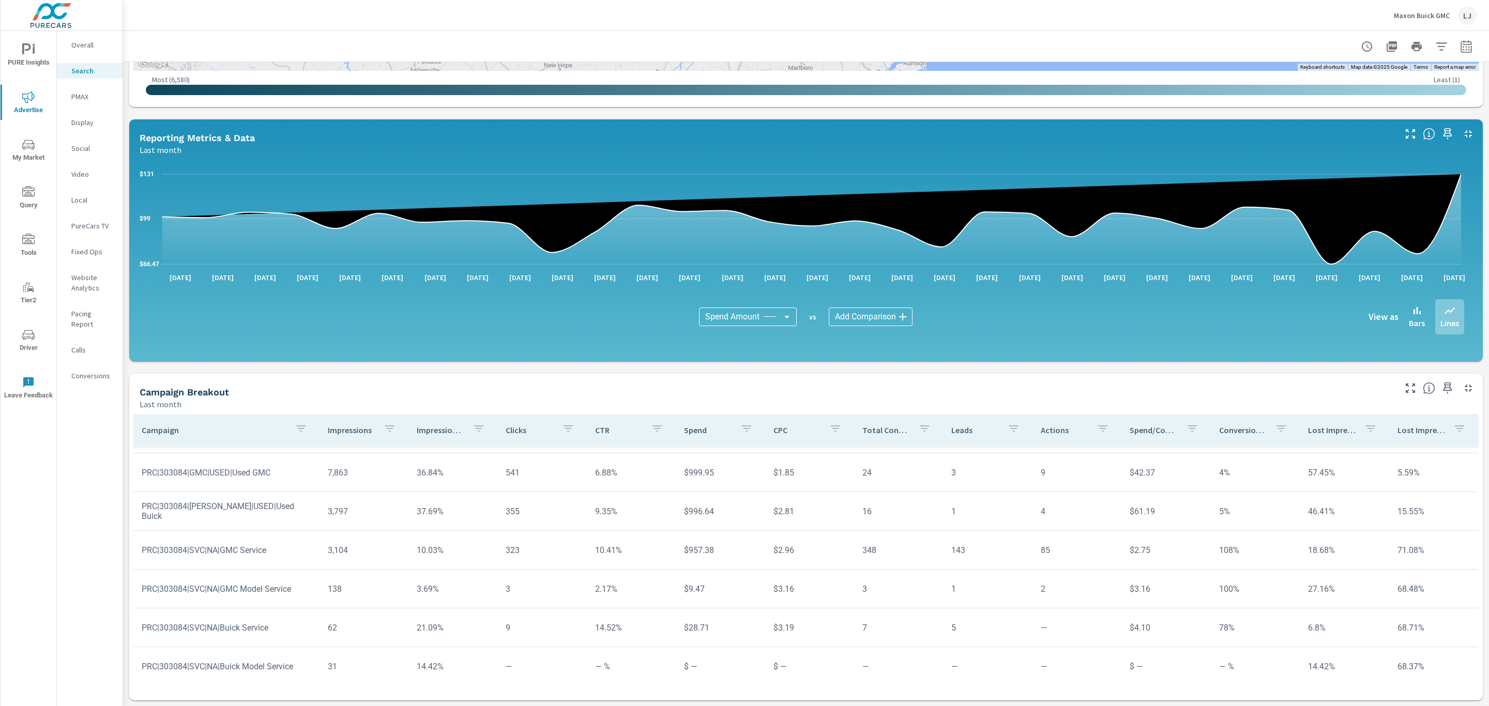
scroll to position [49, 0]
click at [1441, 383] on icon "button" at bounding box center [1447, 388] width 12 height 12
click at [76, 95] on p "PMAX" at bounding box center [92, 96] width 43 height 10
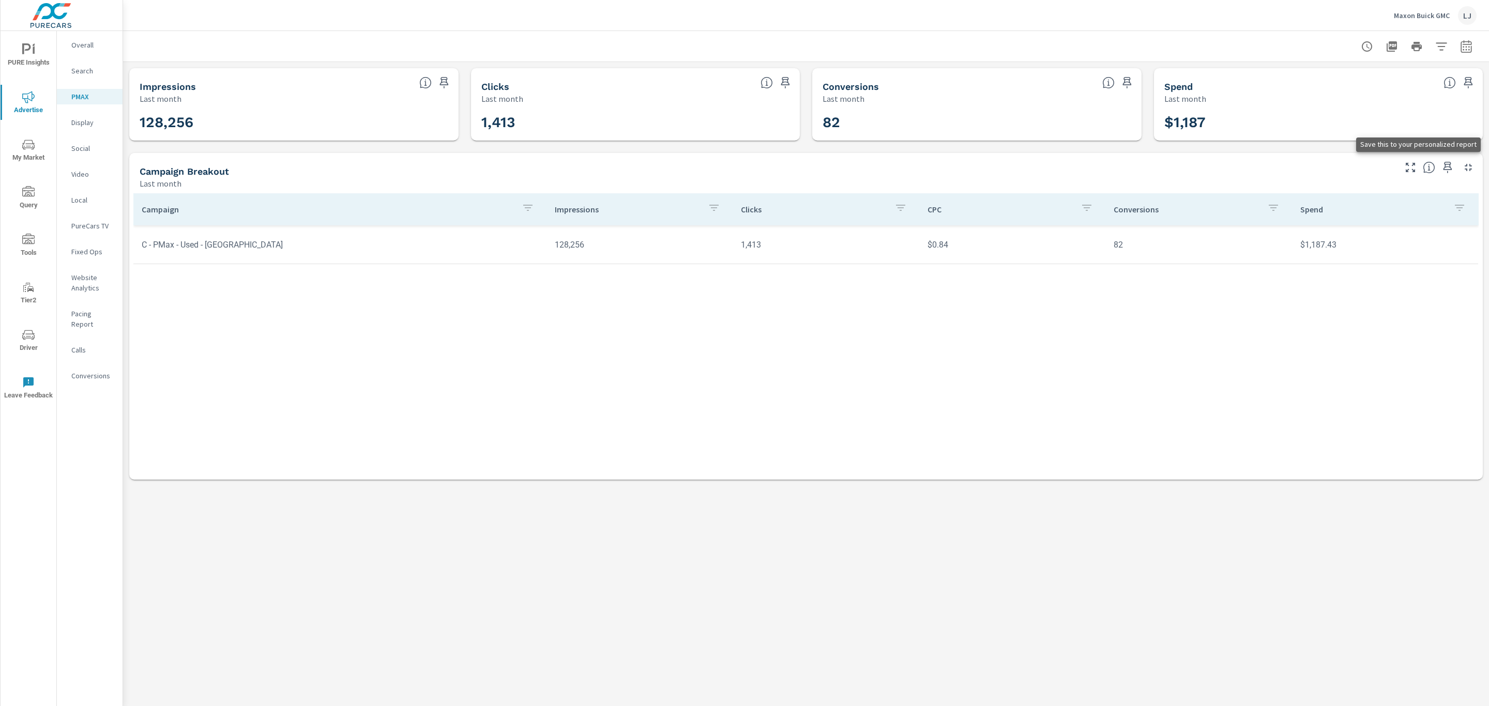
click at [1450, 161] on icon "button" at bounding box center [1447, 167] width 12 height 12
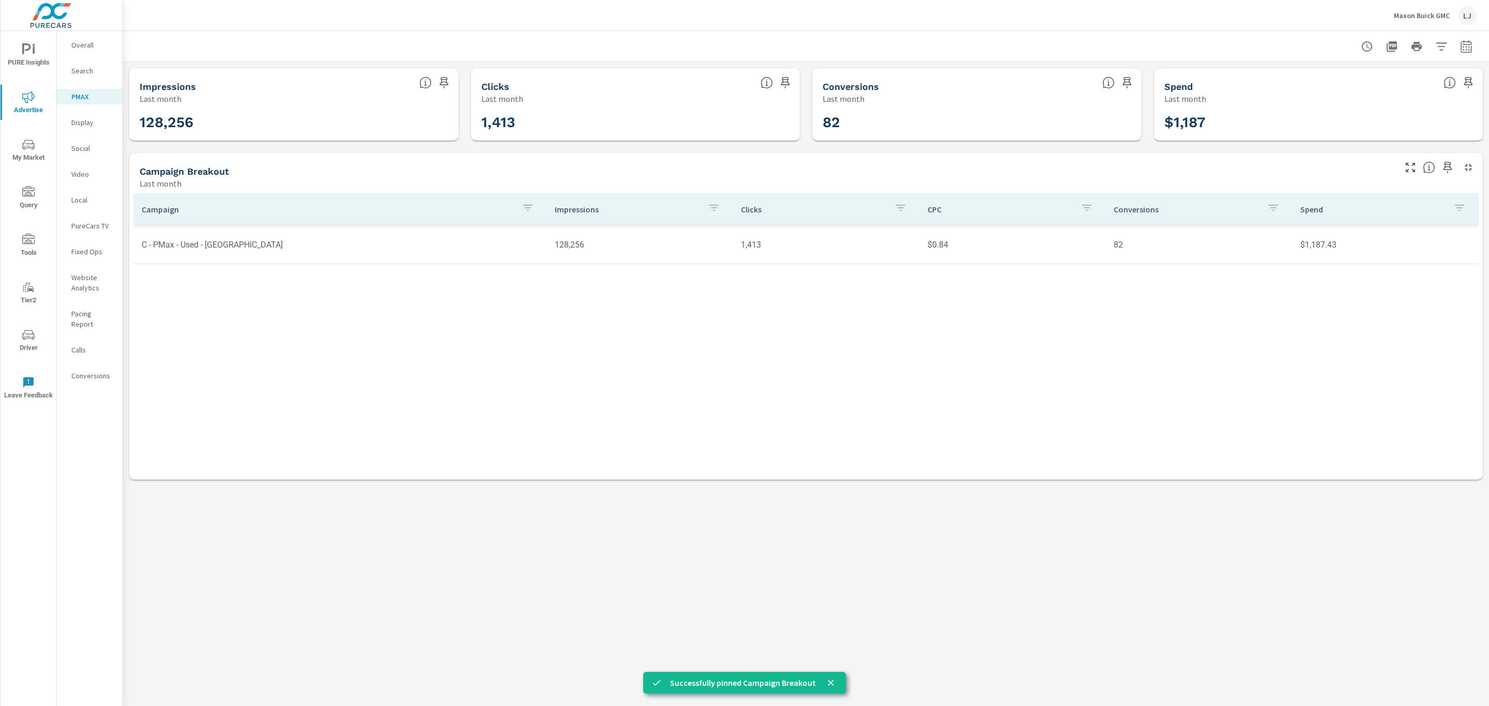
click at [84, 121] on p "Display" at bounding box center [92, 122] width 43 height 10
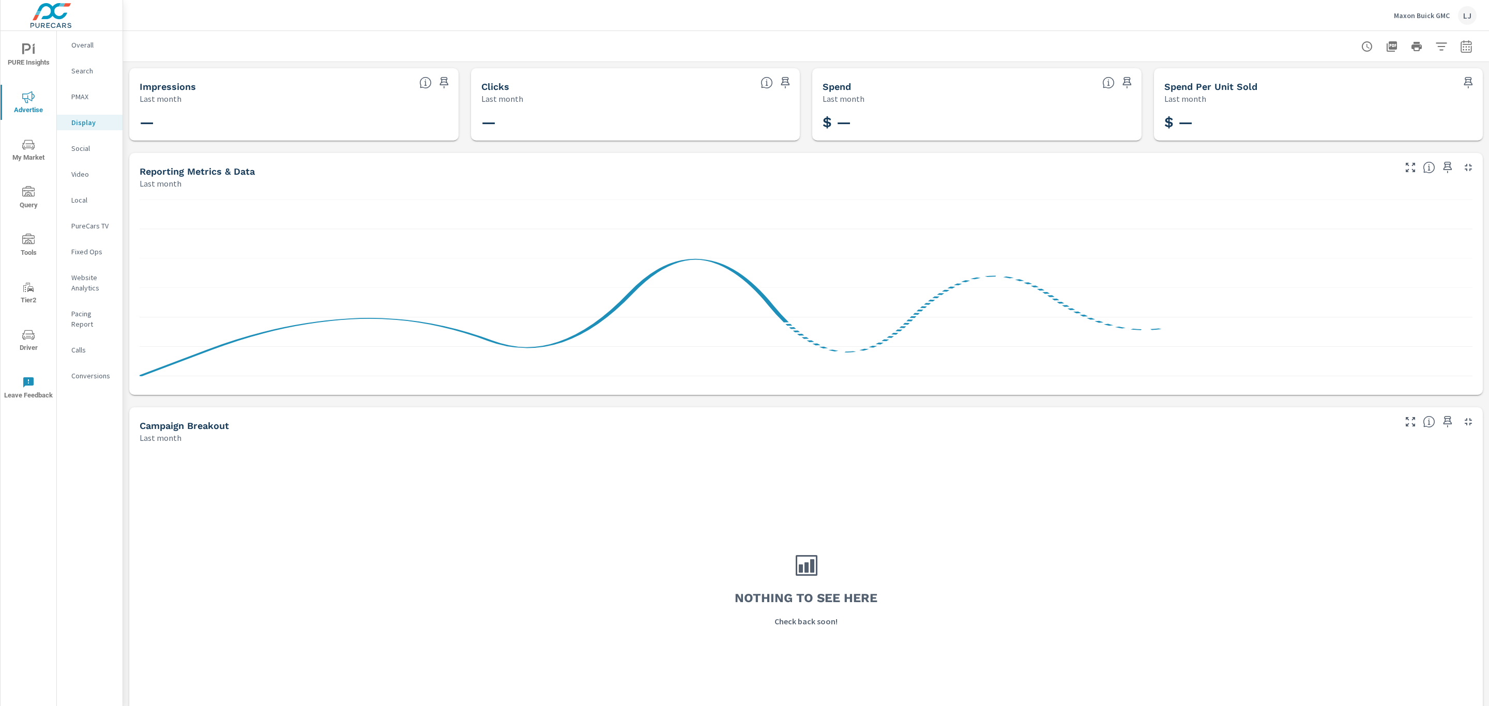
click at [94, 141] on div "Social" at bounding box center [90, 149] width 66 height 16
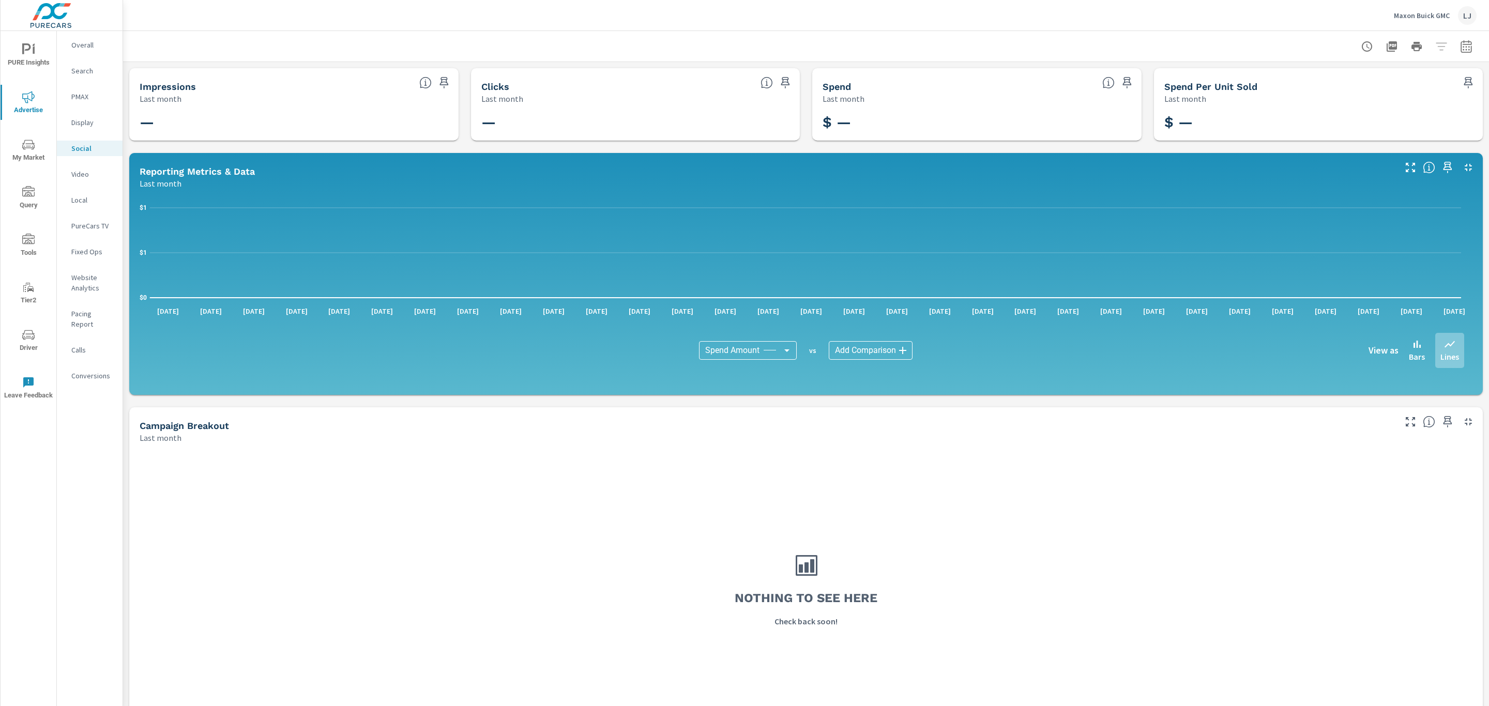
click at [89, 73] on p "Search" at bounding box center [92, 71] width 43 height 10
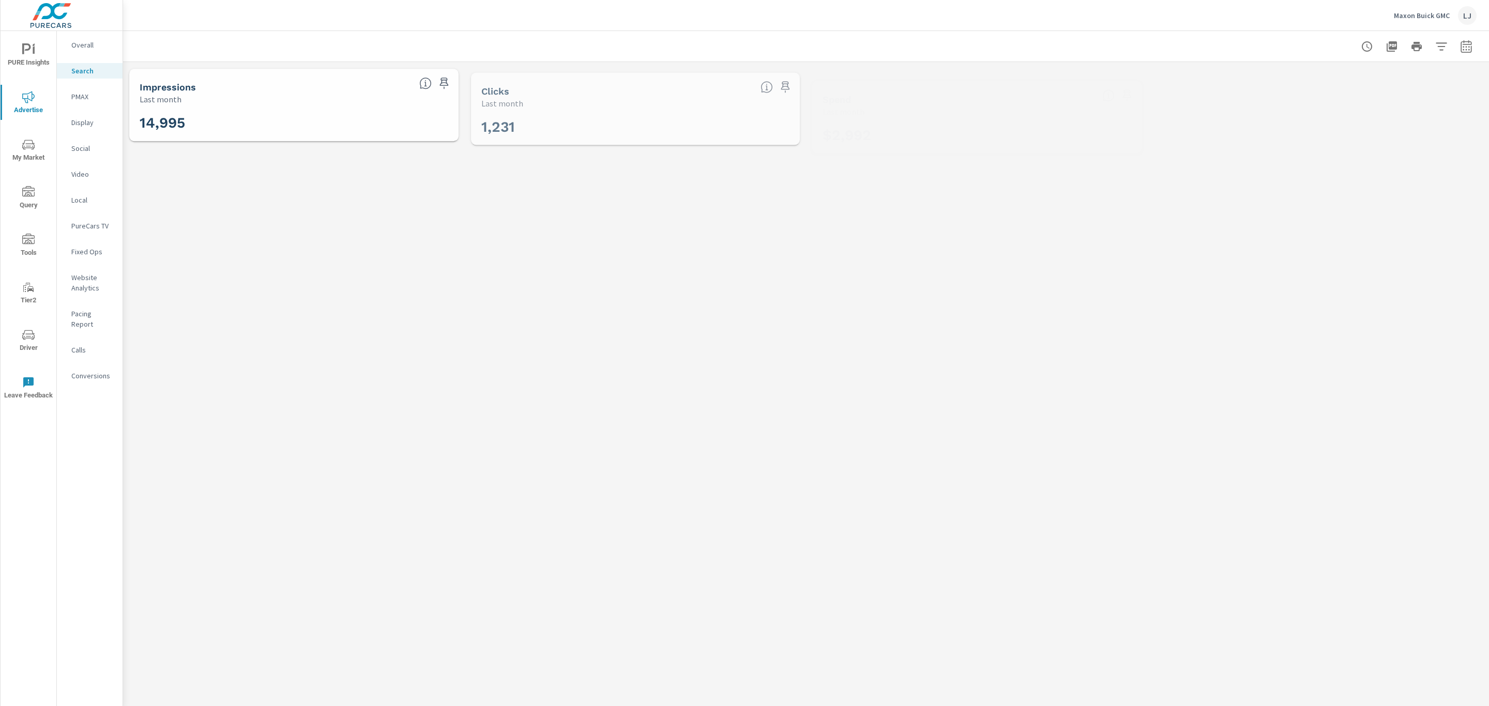
scroll to position [37, 0]
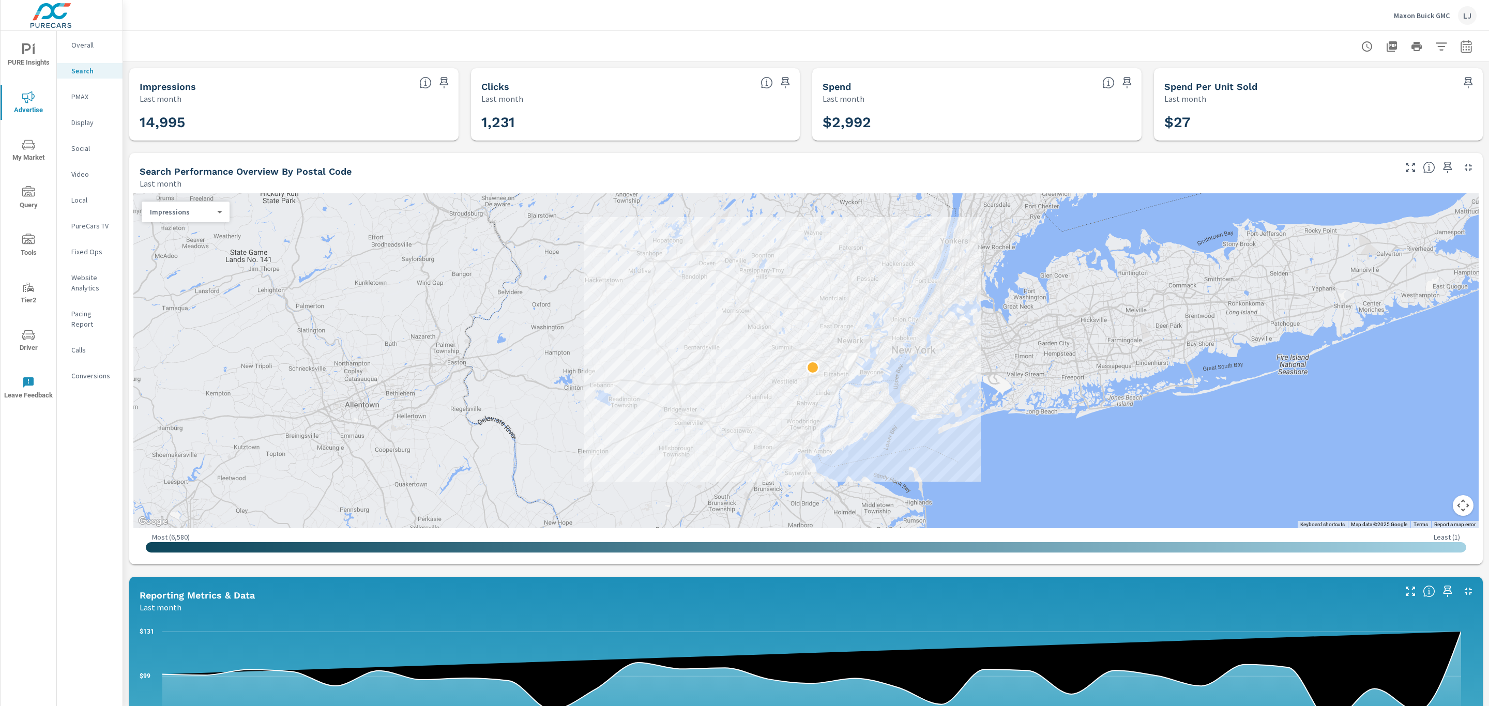
click at [88, 102] on div "PMAX" at bounding box center [90, 97] width 66 height 16
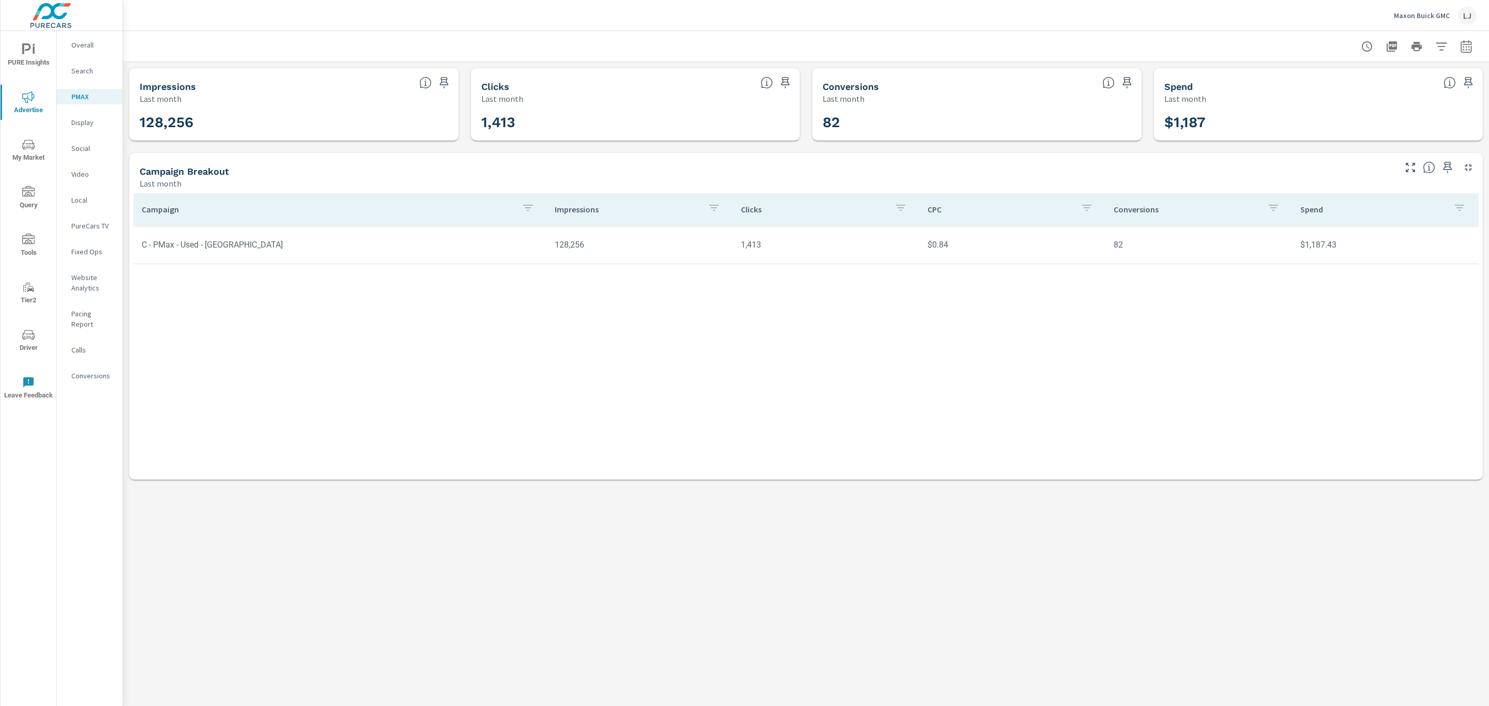
click at [88, 122] on p "Display" at bounding box center [92, 122] width 43 height 10
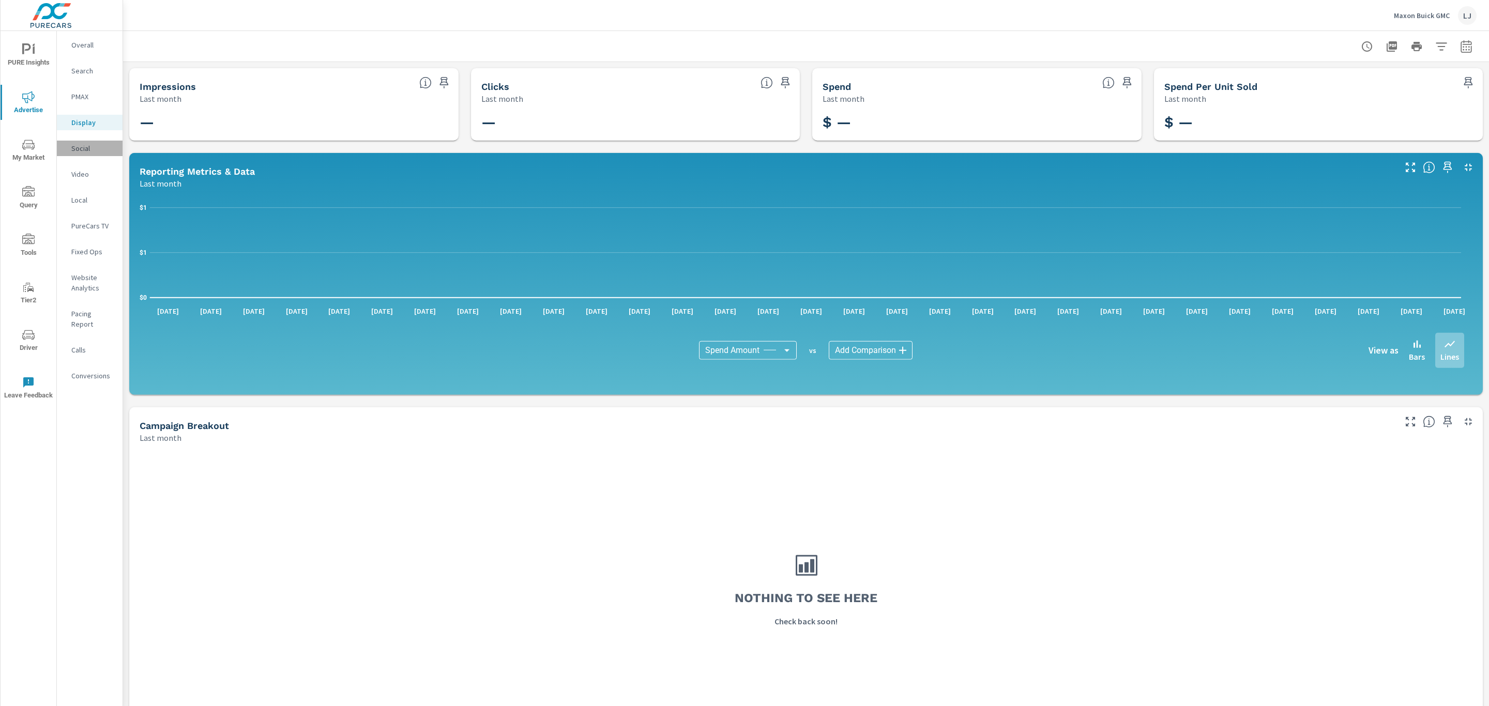
click at [88, 150] on p "Social" at bounding box center [92, 148] width 43 height 10
click at [86, 174] on p "Video" at bounding box center [92, 174] width 43 height 10
click at [86, 193] on div "Local" at bounding box center [90, 200] width 66 height 16
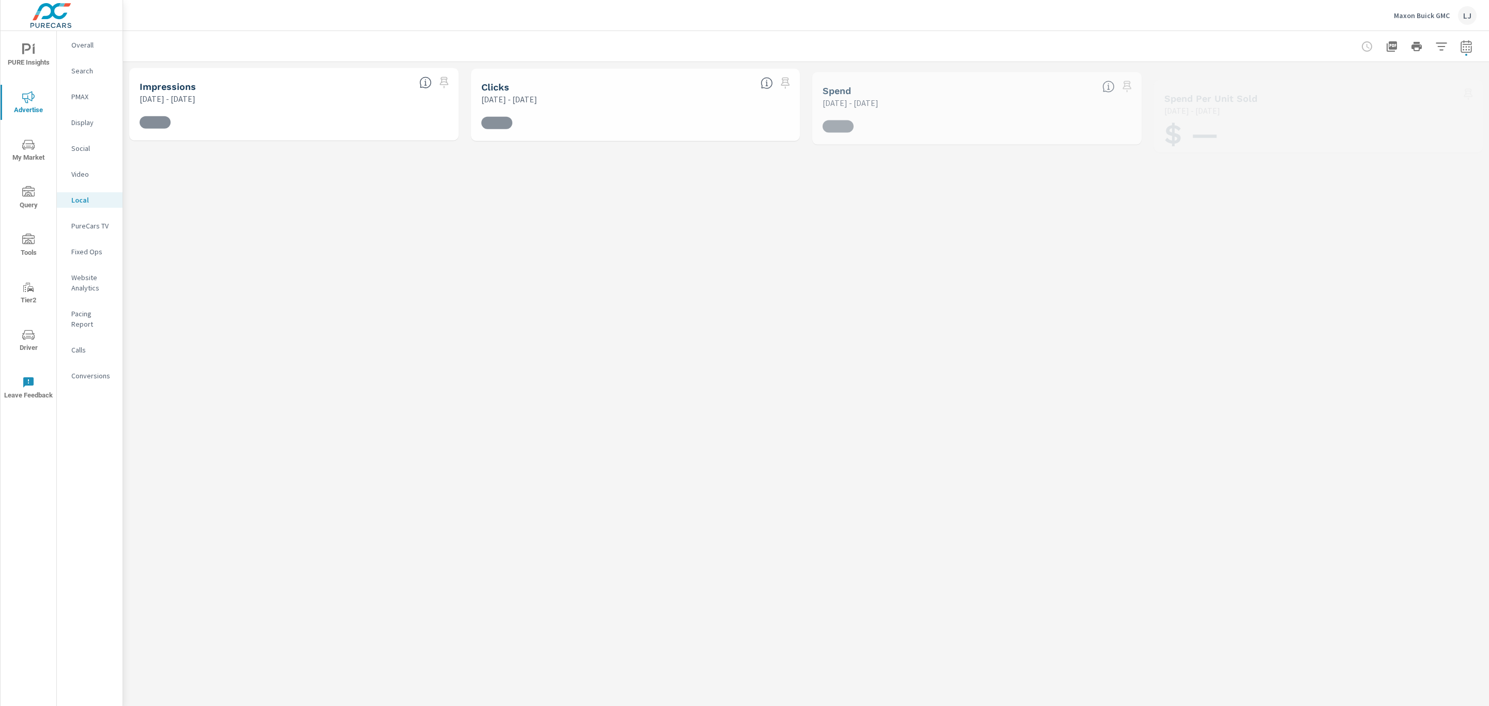
click at [79, 223] on p "PureCars TV" at bounding box center [92, 226] width 43 height 10
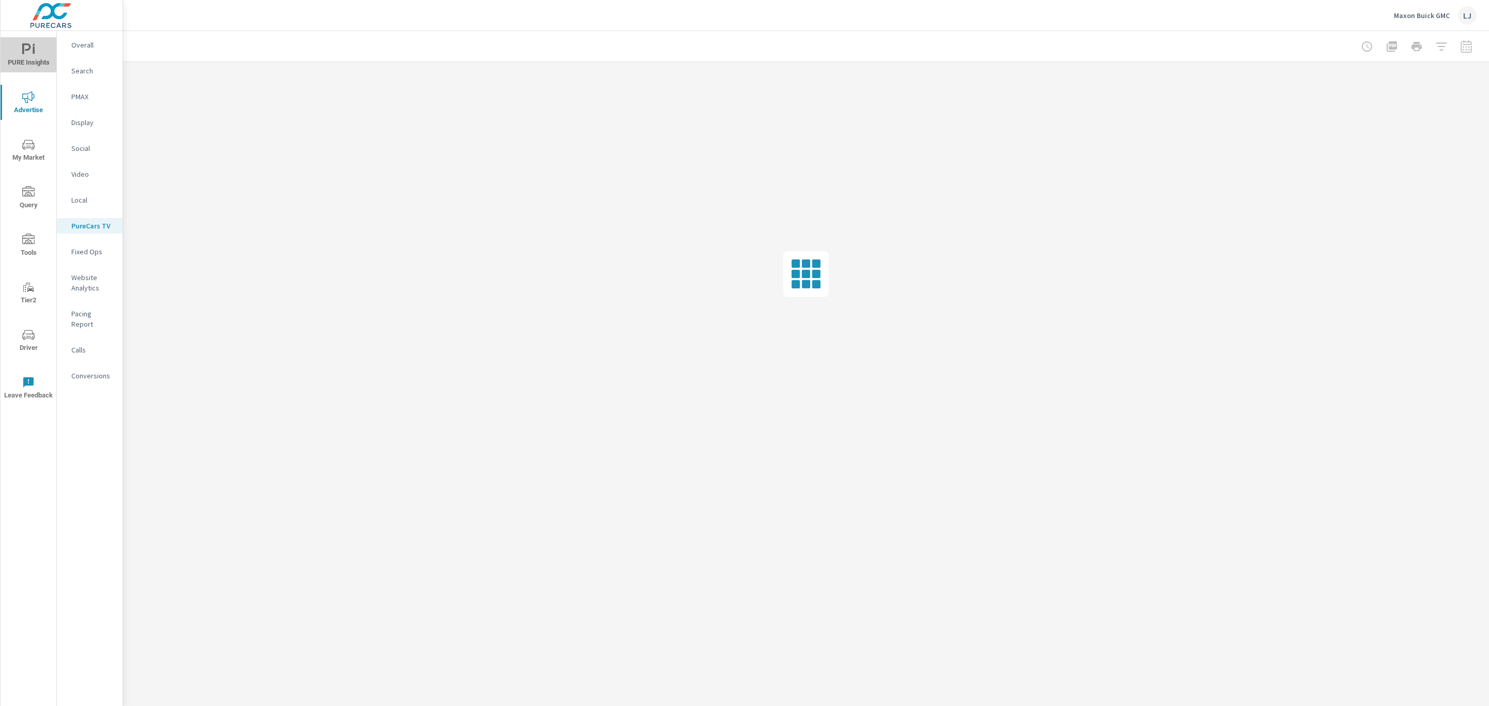
click at [29, 60] on span "PURE Insights" at bounding box center [29, 55] width 50 height 25
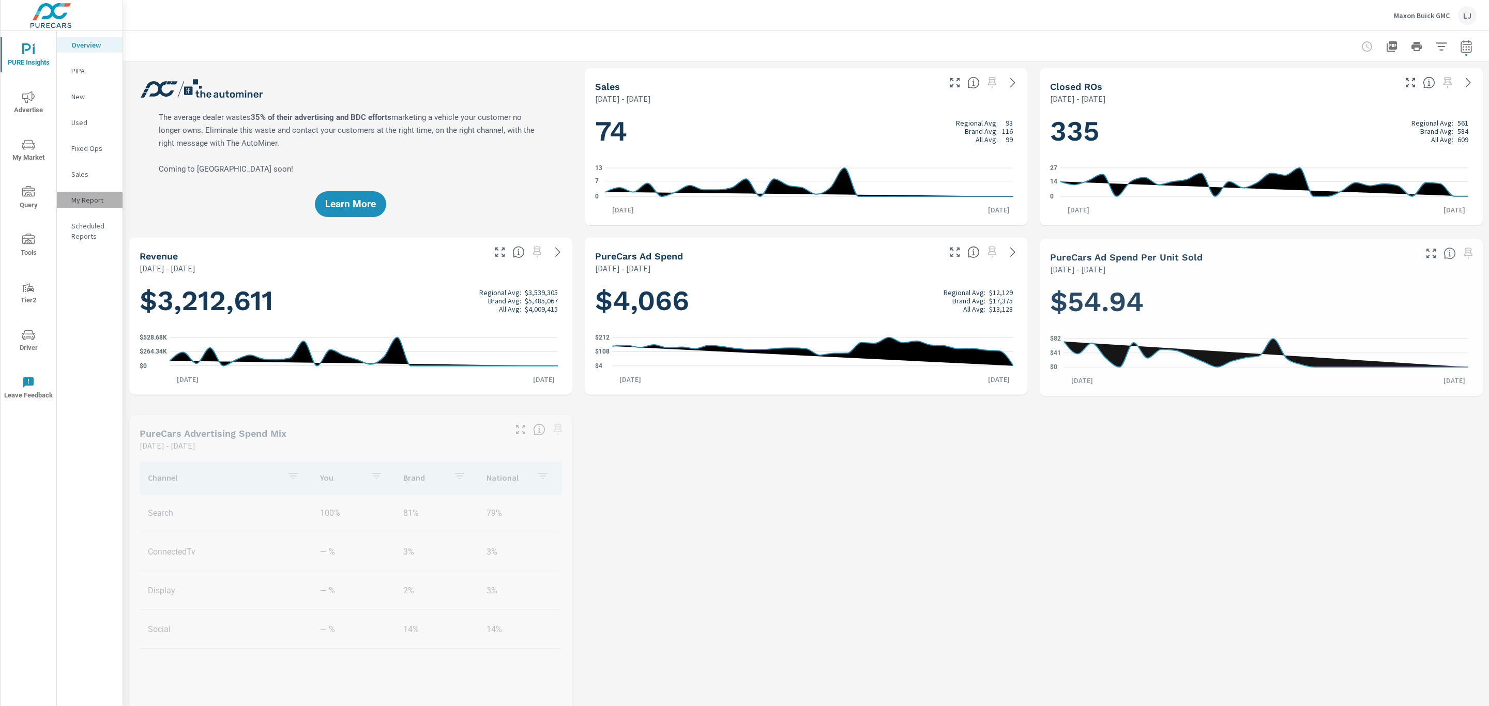
click at [99, 198] on p "My Report" at bounding box center [92, 200] width 43 height 10
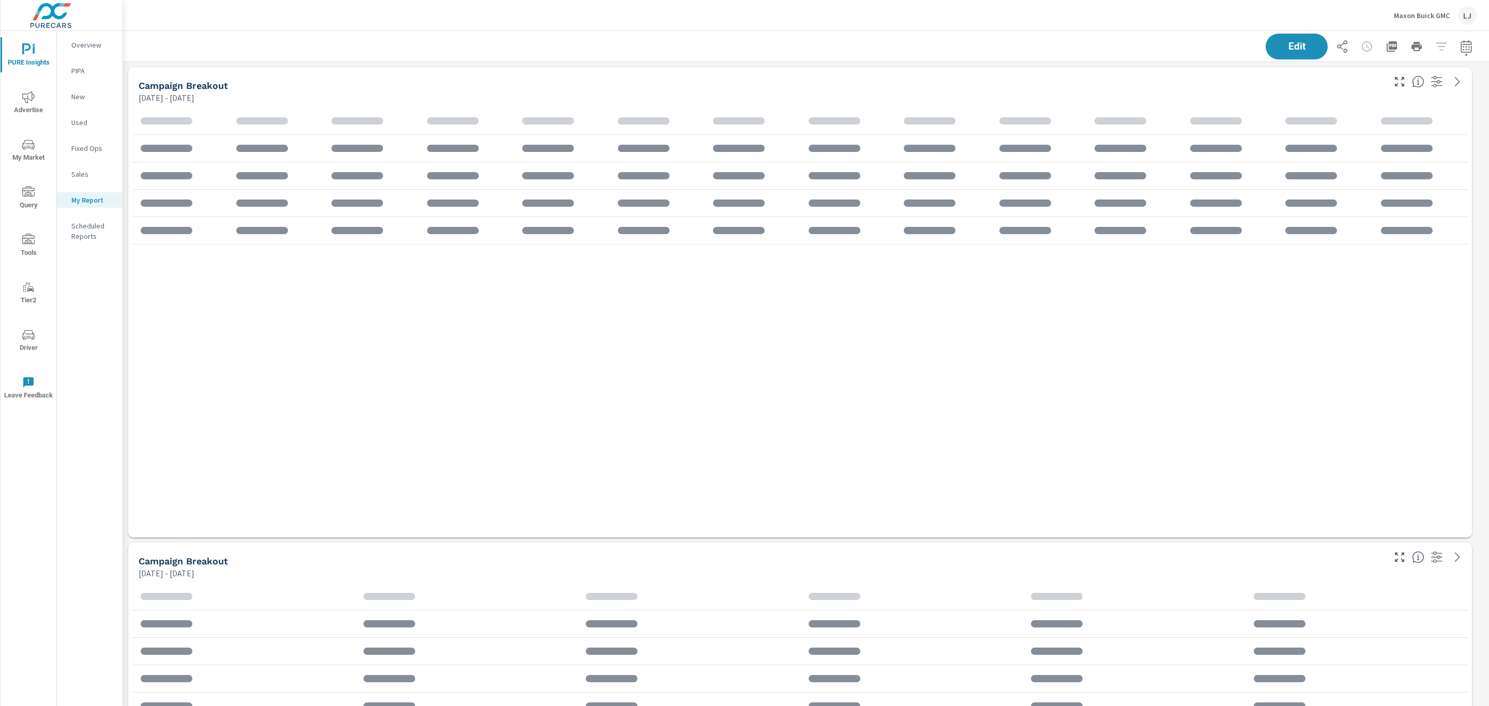
scroll to position [980, 1377]
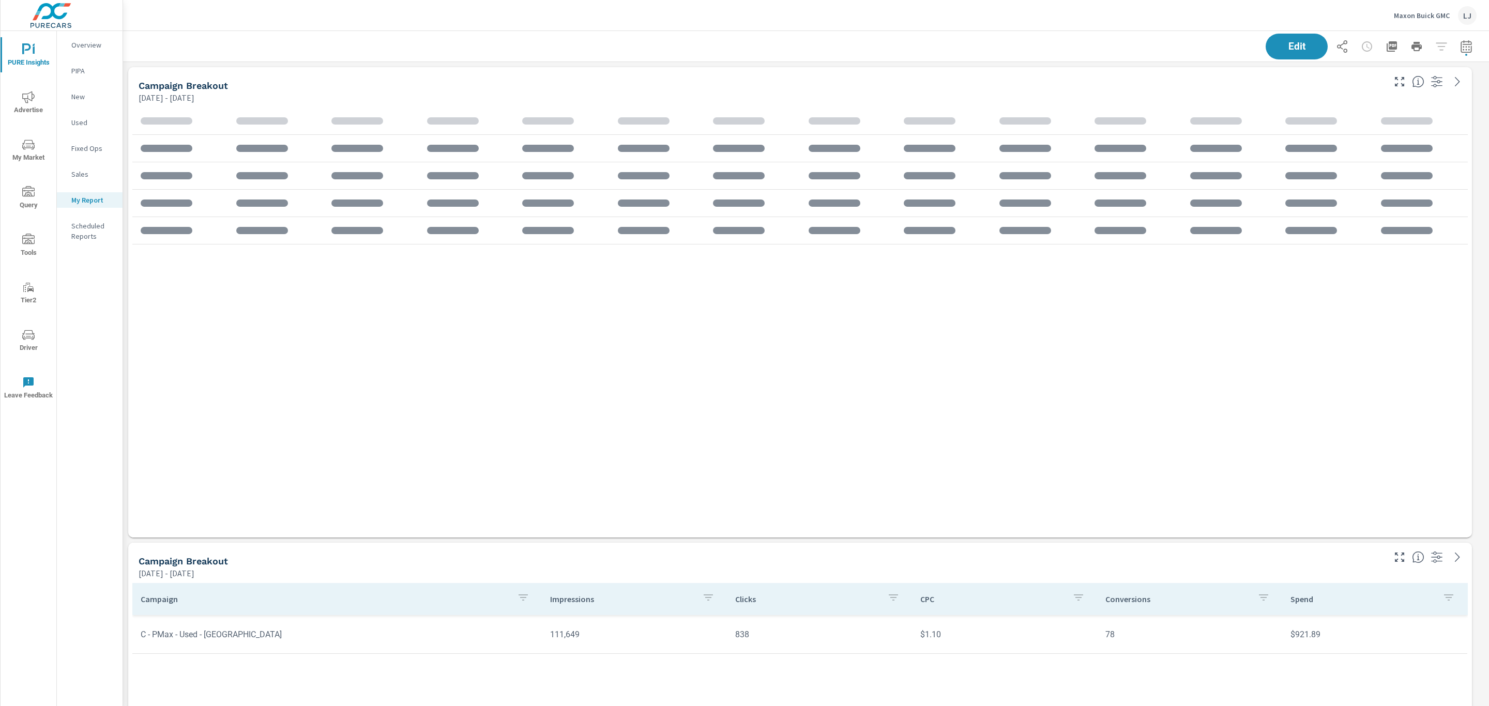
click at [28, 38] on button "PURE Insights" at bounding box center [29, 54] width 56 height 35
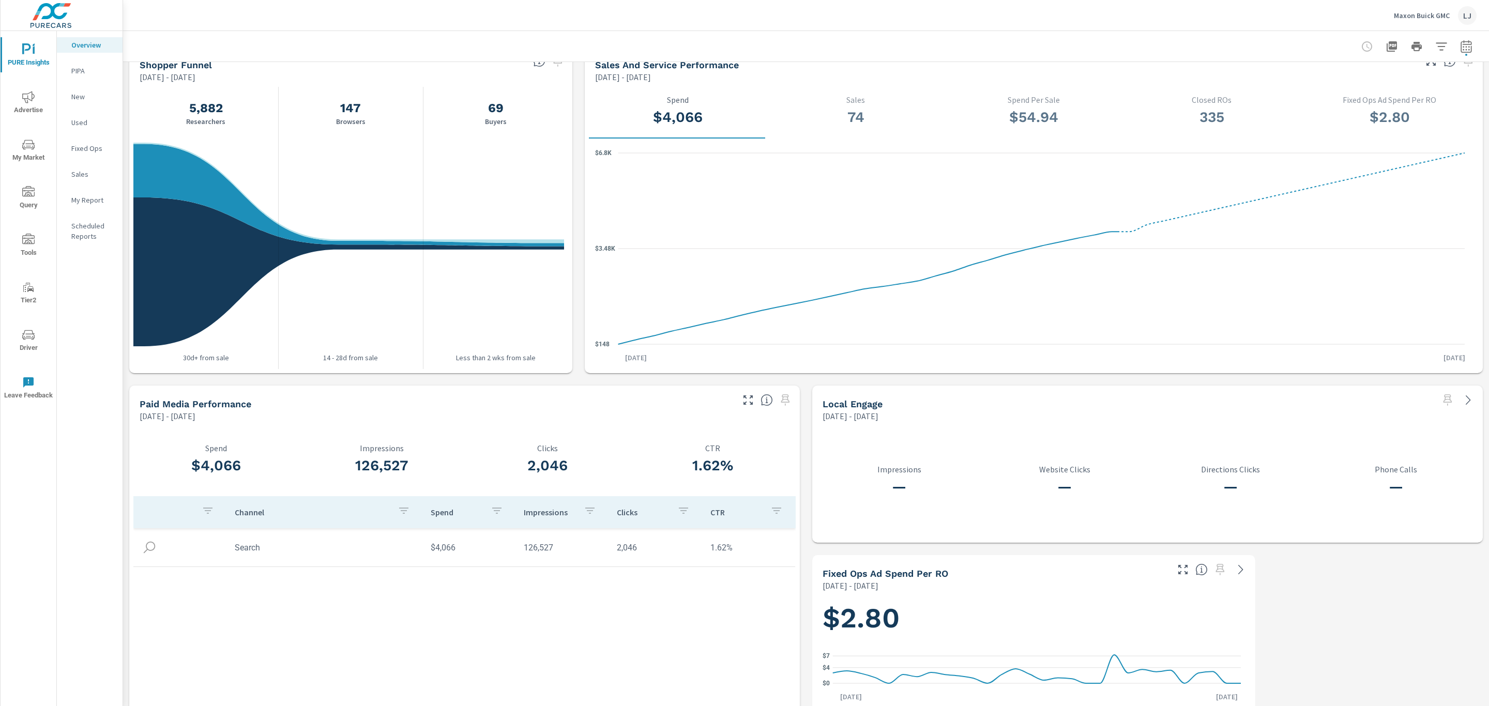
scroll to position [1051, 0]
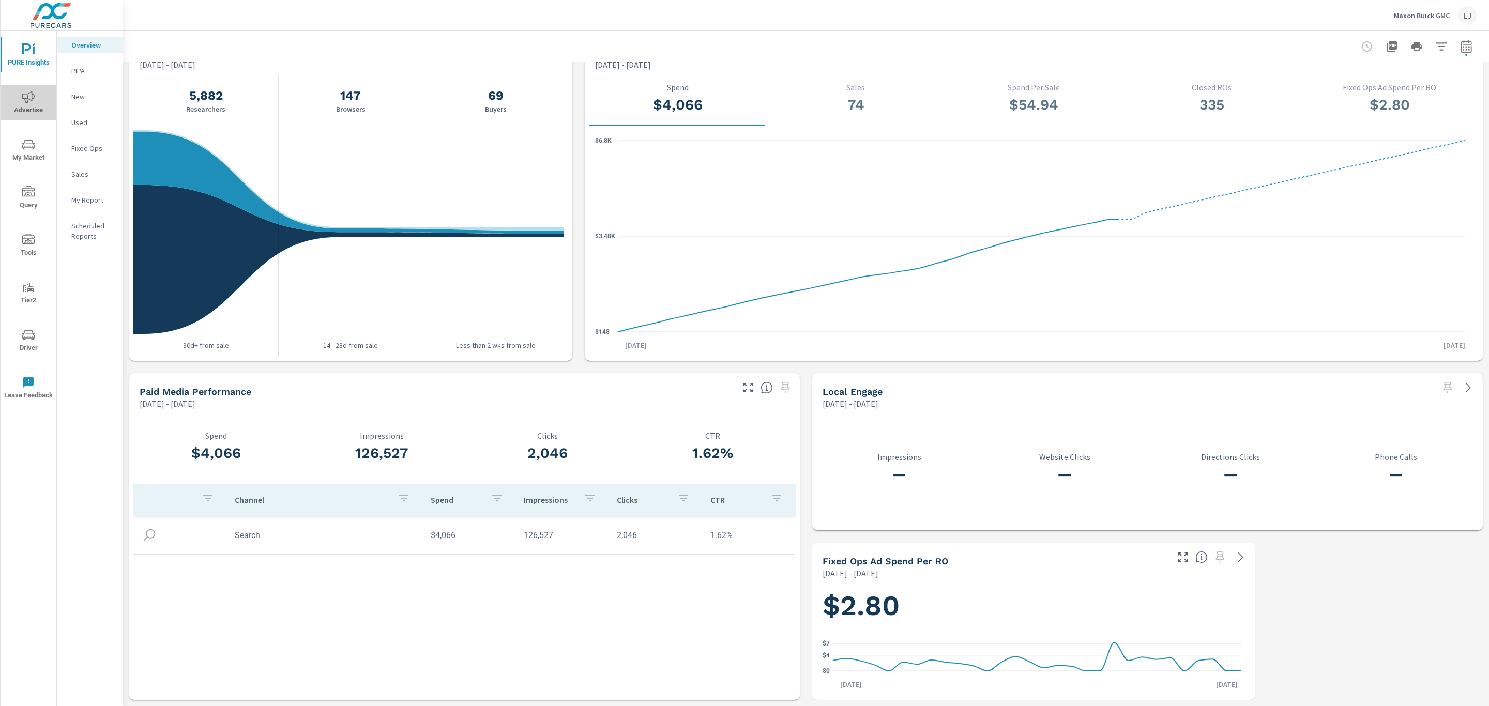
click at [27, 108] on span "Advertise" at bounding box center [29, 103] width 50 height 25
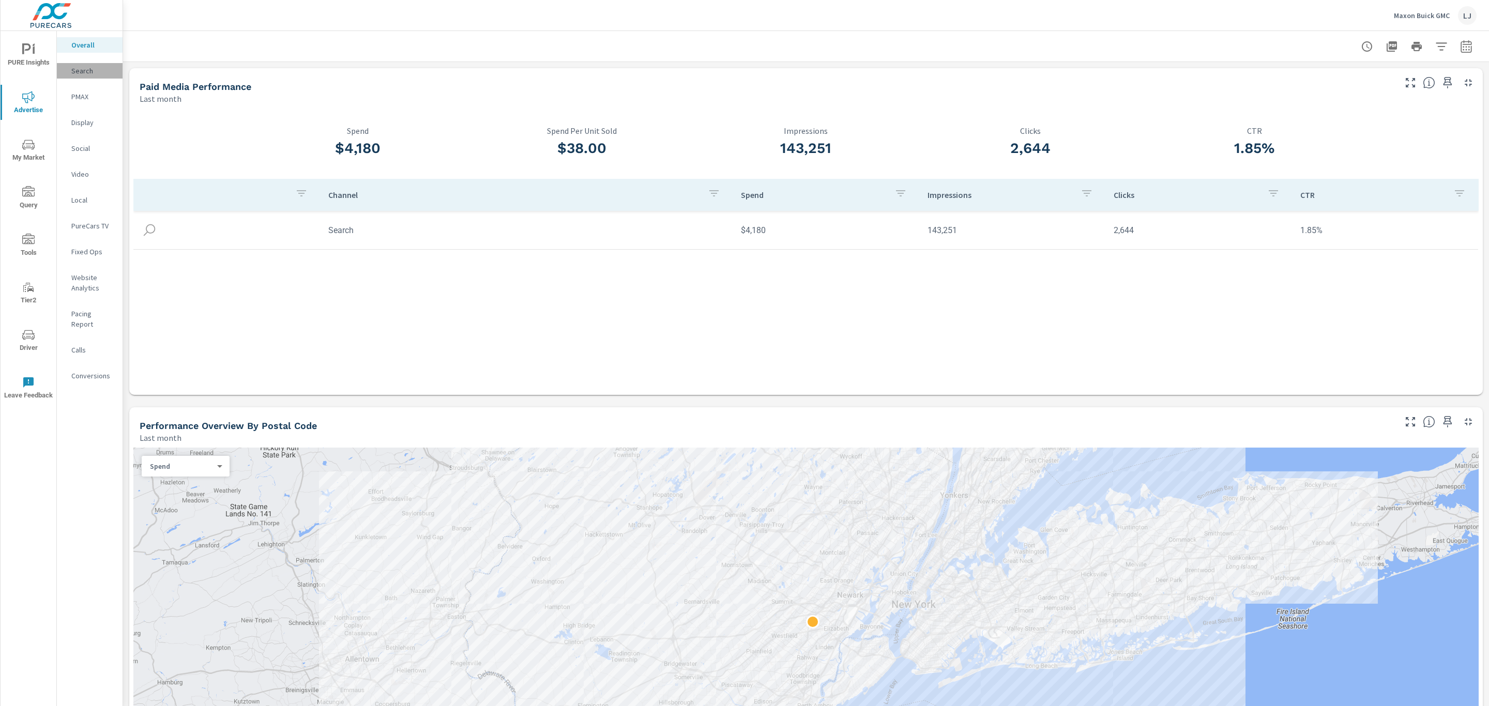
click at [101, 69] on p "Search" at bounding box center [92, 71] width 43 height 10
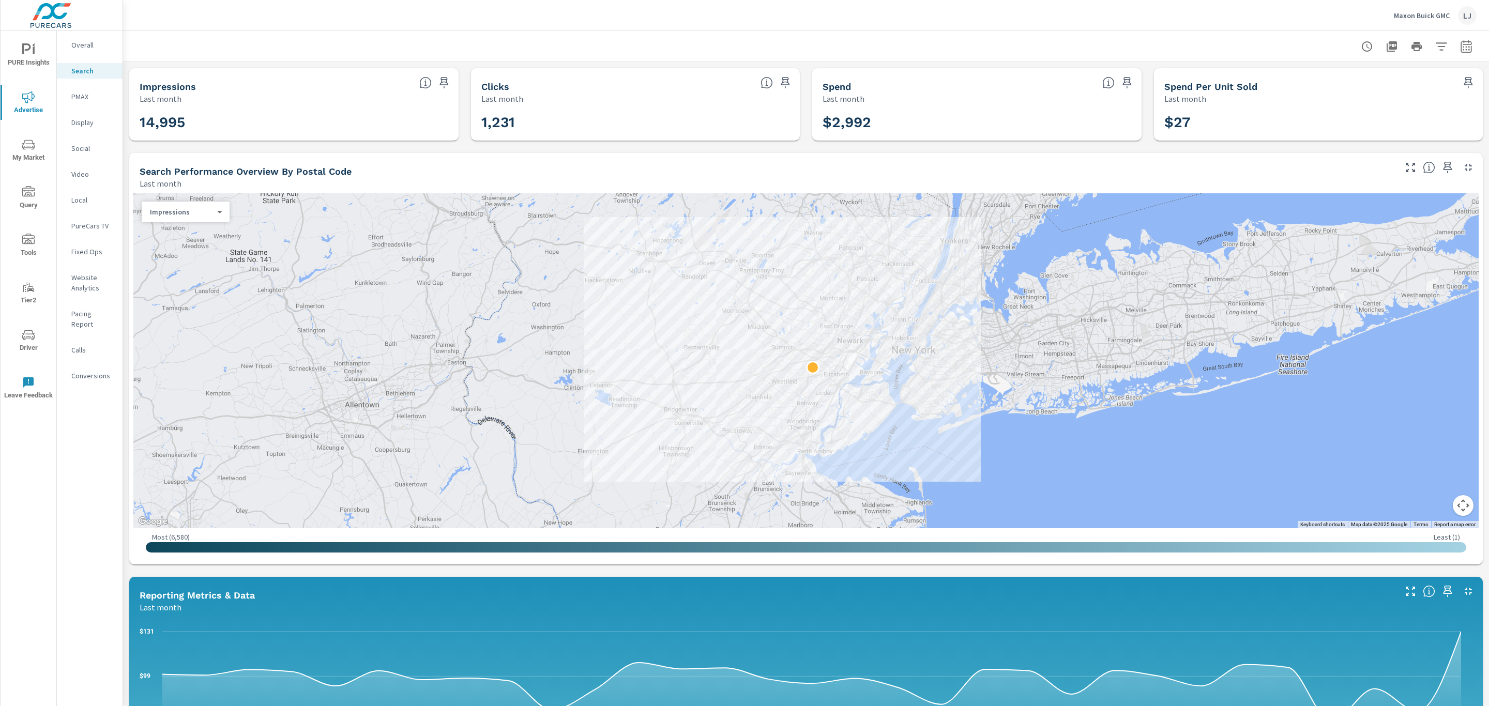
click at [33, 69] on button "PURE Insights" at bounding box center [29, 54] width 56 height 35
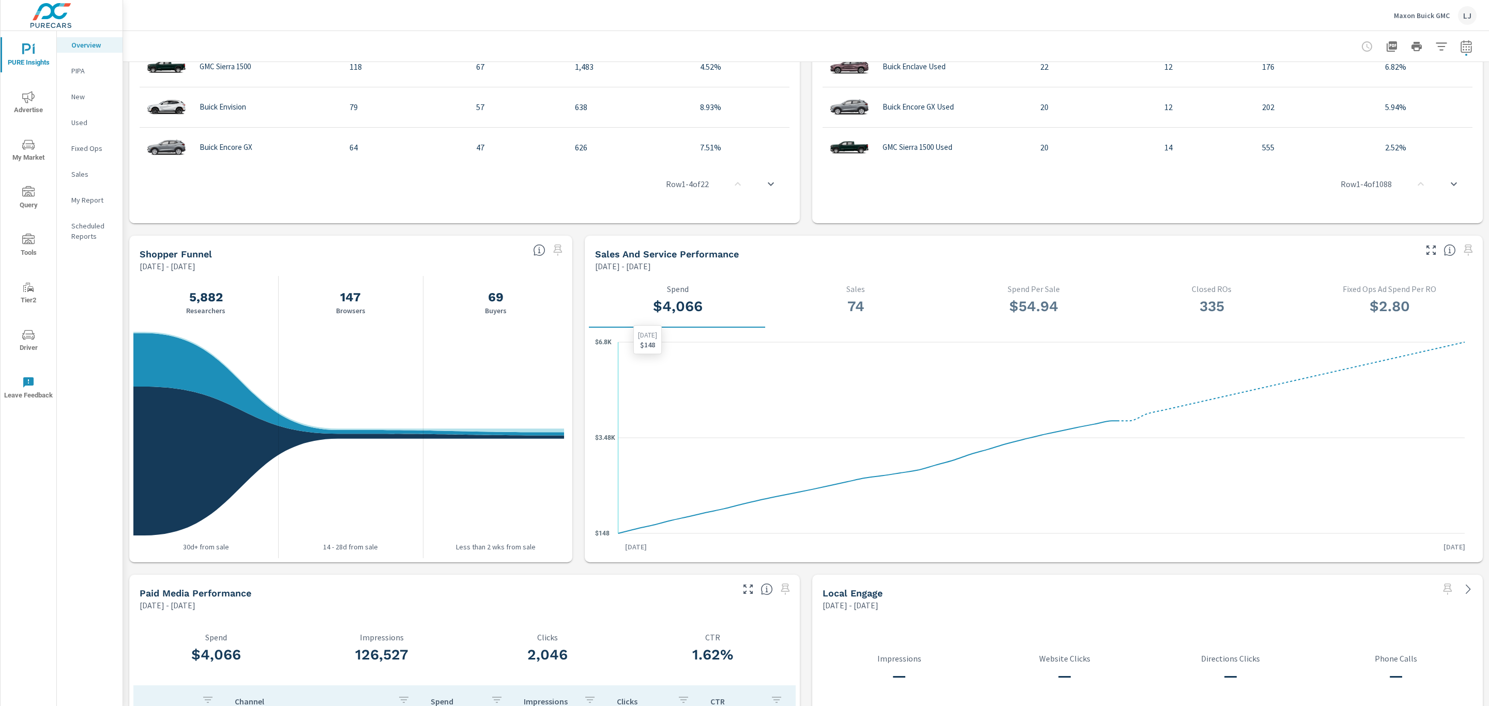
scroll to position [853, 0]
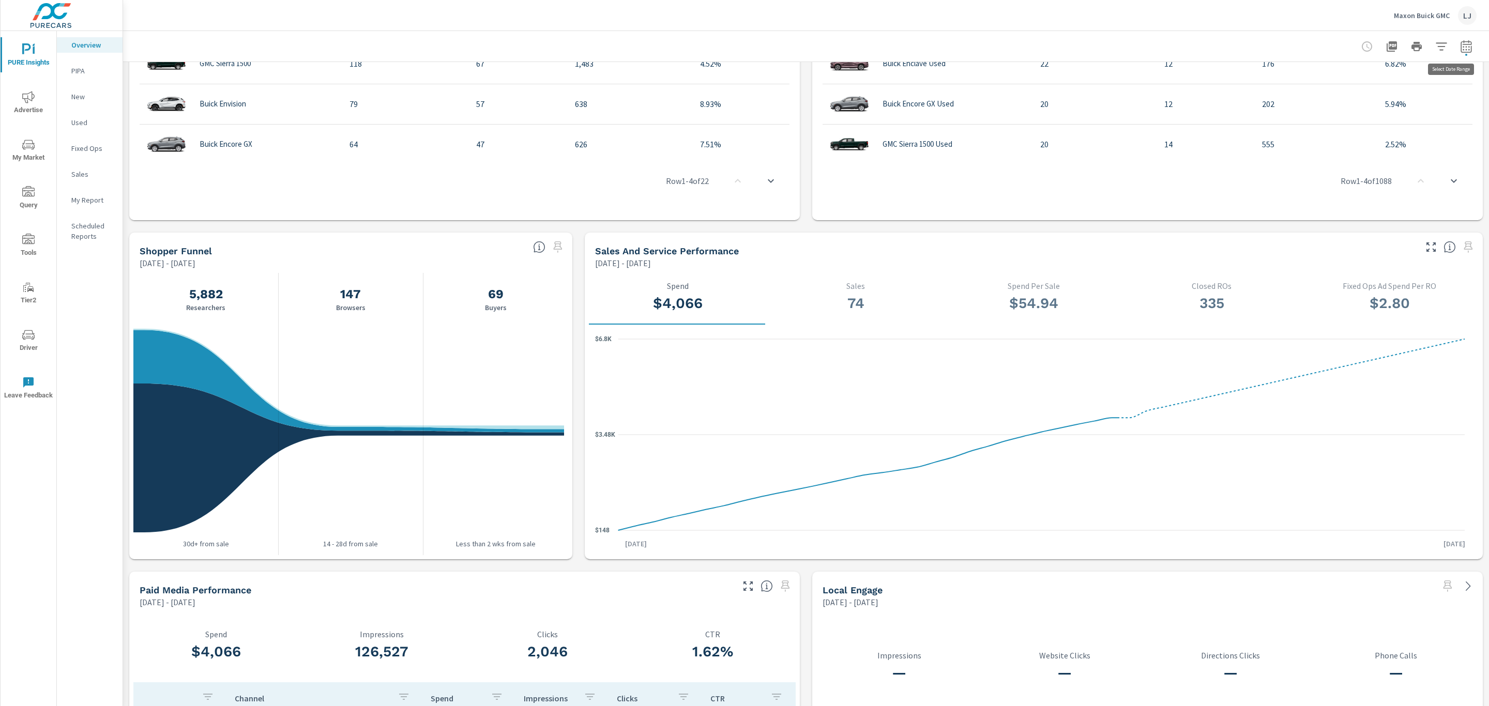
click at [1460, 41] on icon "button" at bounding box center [1465, 46] width 11 height 12
click at [1376, 84] on select "Custom [DATE] Last week Last 7 days Last 14 days Last 30 days Last 45 days Last…" at bounding box center [1371, 89] width 112 height 21
click at [1315, 79] on select "Custom [DATE] Last week Last 7 days Last 14 days Last 30 days Last 45 days Last…" at bounding box center [1371, 89] width 112 height 21
select select "Last 30 days"
click at [1358, 119] on p "+ Add comparison" at bounding box center [1381, 116] width 132 height 12
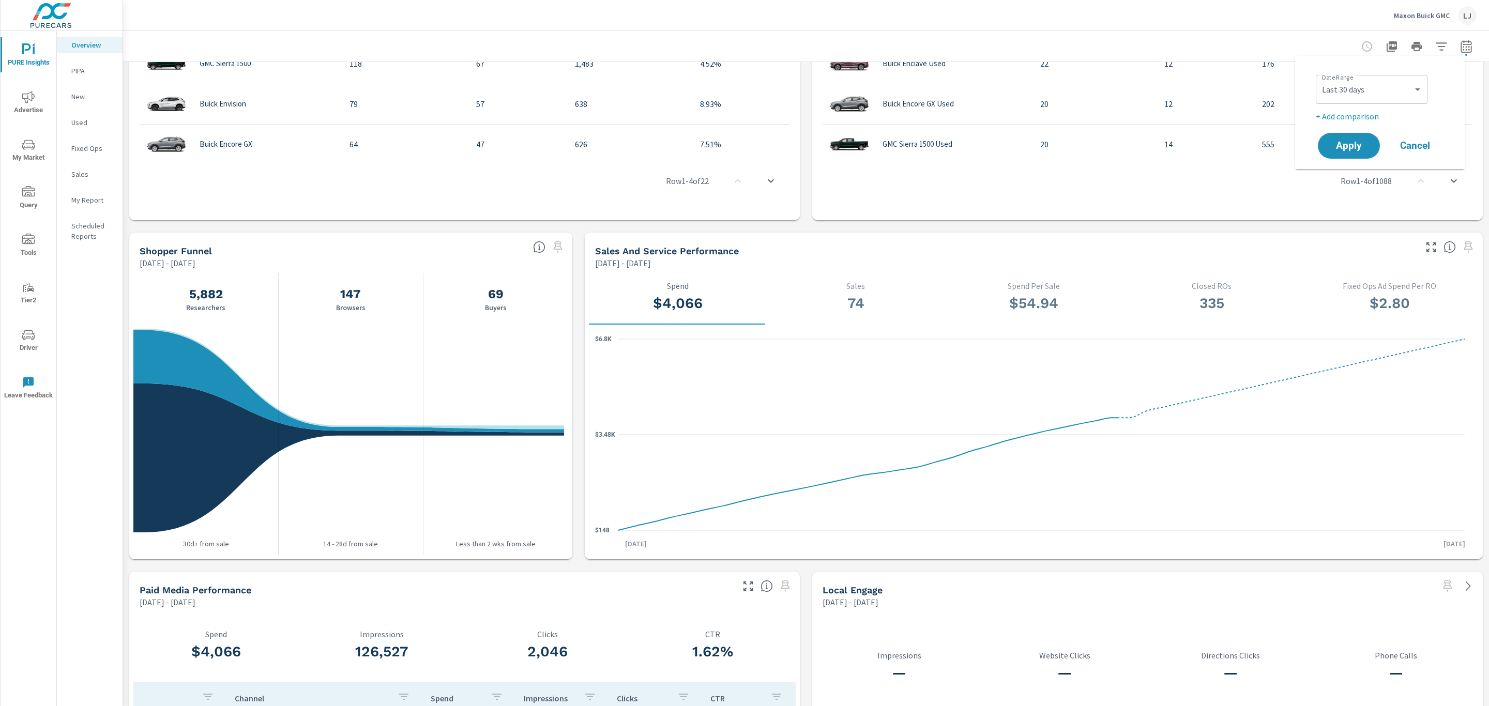
select select "Previous period"
click at [1357, 172] on span "Apply" at bounding box center [1348, 175] width 42 height 10
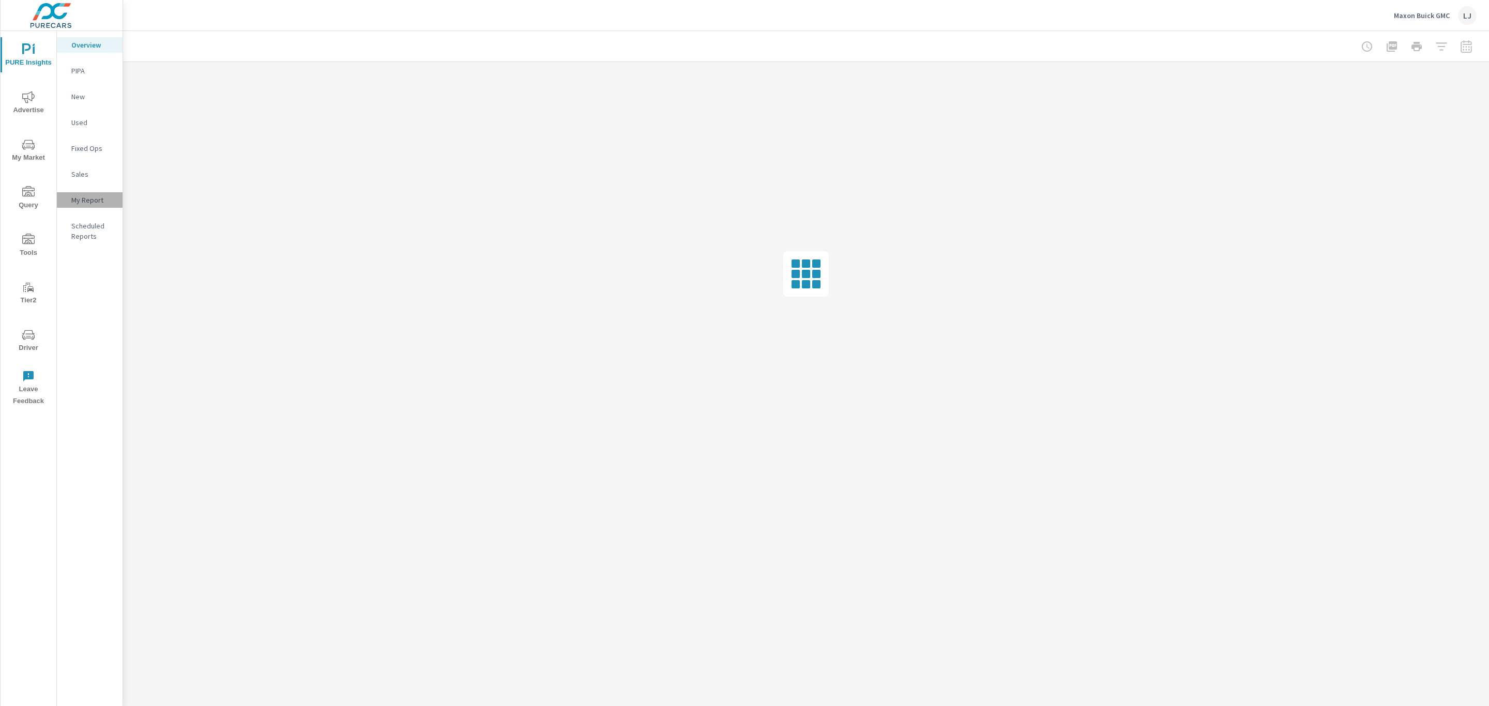
click at [92, 202] on p "My Report" at bounding box center [92, 200] width 43 height 10
